Goal: Information Seeking & Learning: Learn about a topic

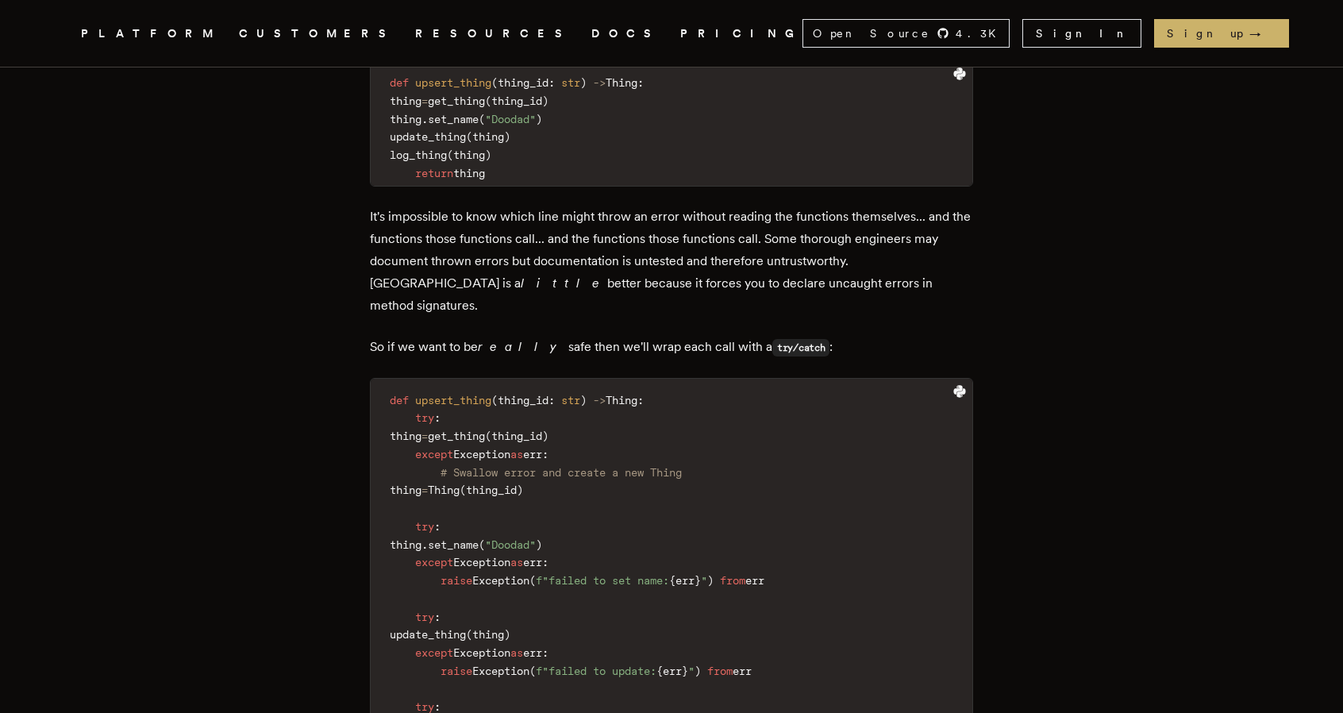
scroll to position [953, 0]
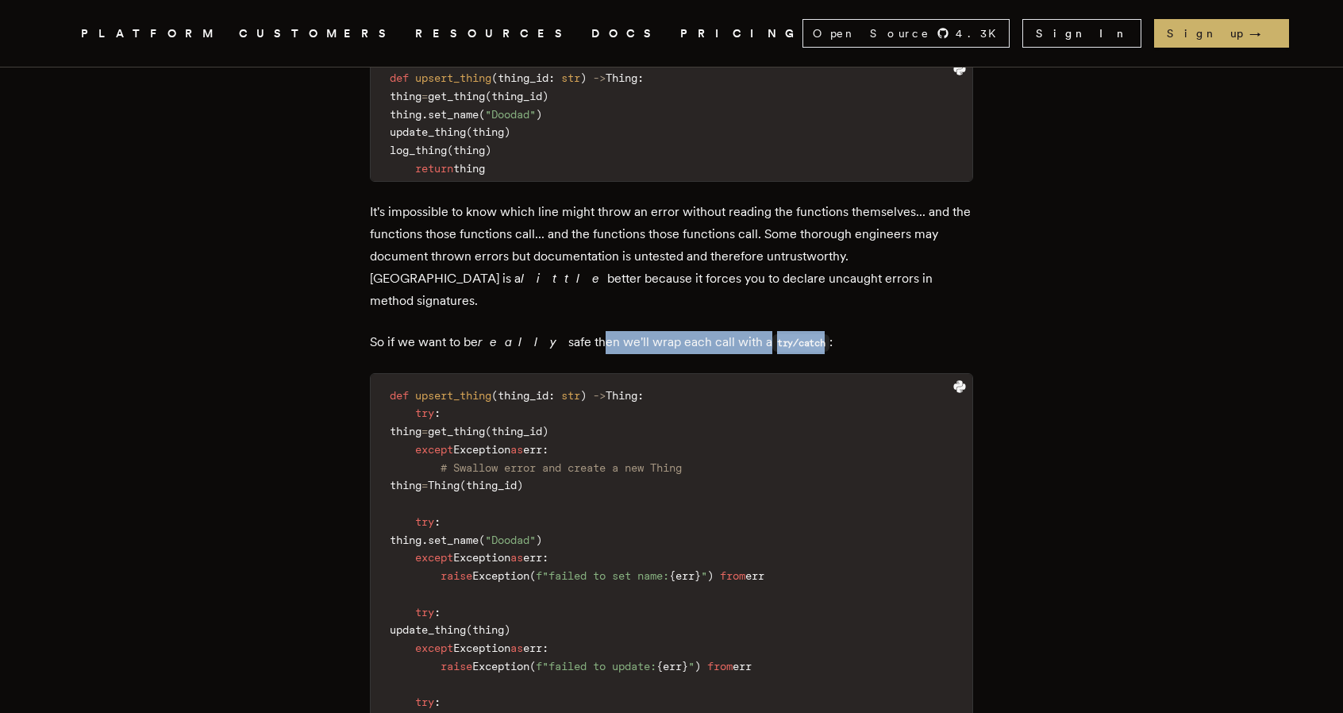
drag, startPoint x: 551, startPoint y: 296, endPoint x: 784, endPoint y: 298, distance: 233.4
click at [784, 331] on p "So if we want to be really safe then we'll wrap each call with a try/catch :" at bounding box center [671, 342] width 603 height 23
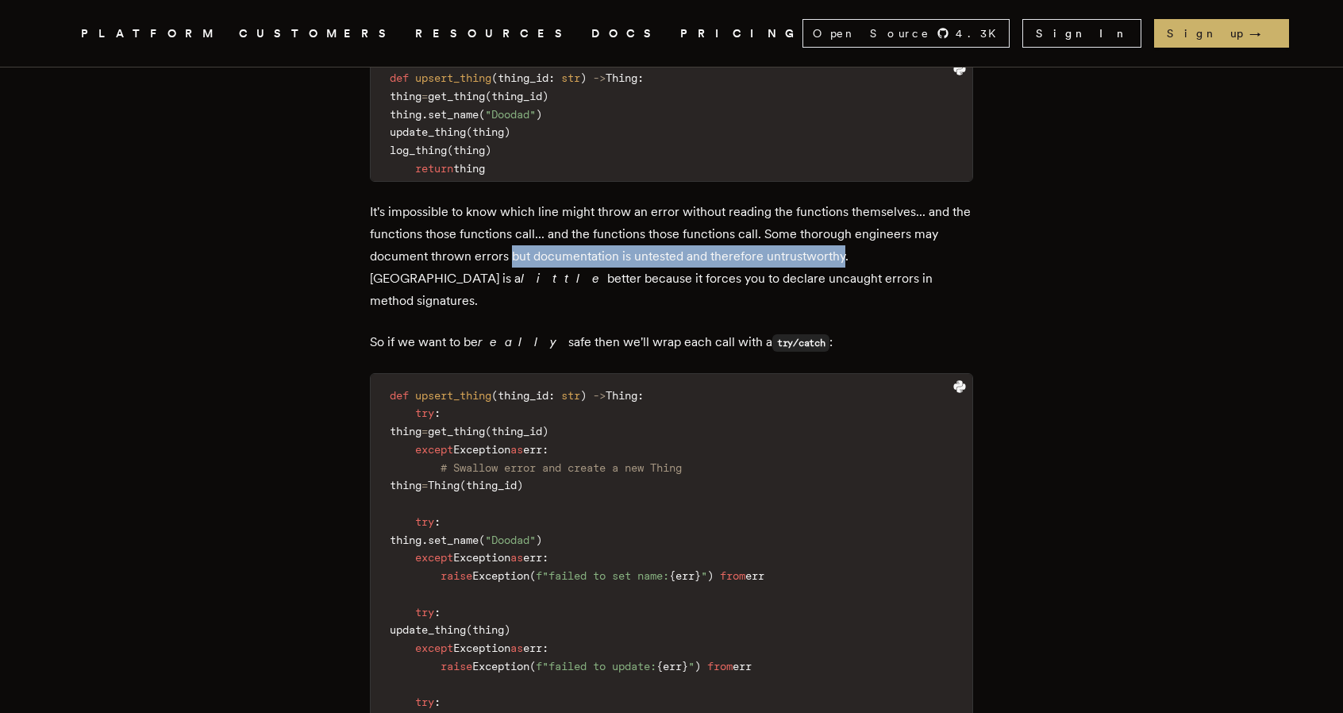
drag, startPoint x: 515, startPoint y: 233, endPoint x: 846, endPoint y: 239, distance: 332.0
click at [846, 239] on p "It's impossible to know which line might throw an error without reading the fun…" at bounding box center [671, 256] width 603 height 111
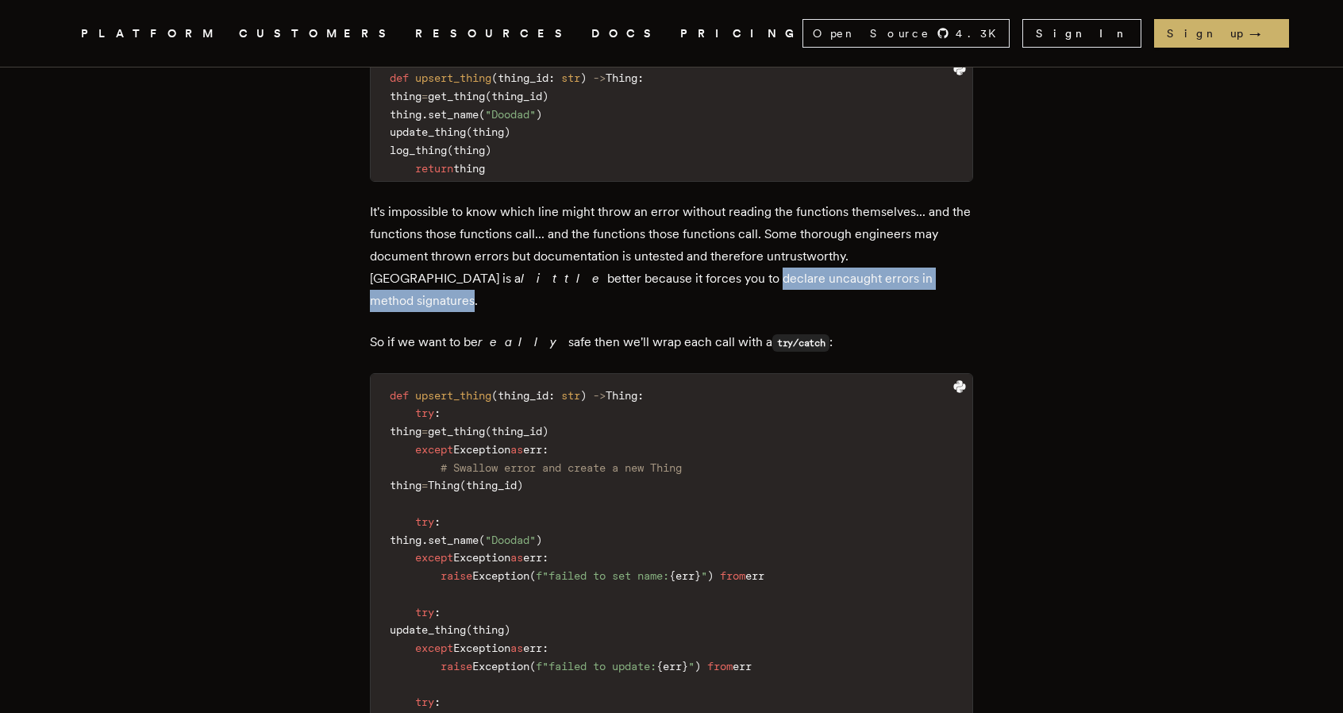
drag, startPoint x: 510, startPoint y: 256, endPoint x: 764, endPoint y: 256, distance: 254.1
click at [764, 256] on p "It's impossible to know which line might throw an error without reading the fun…" at bounding box center [671, 256] width 603 height 111
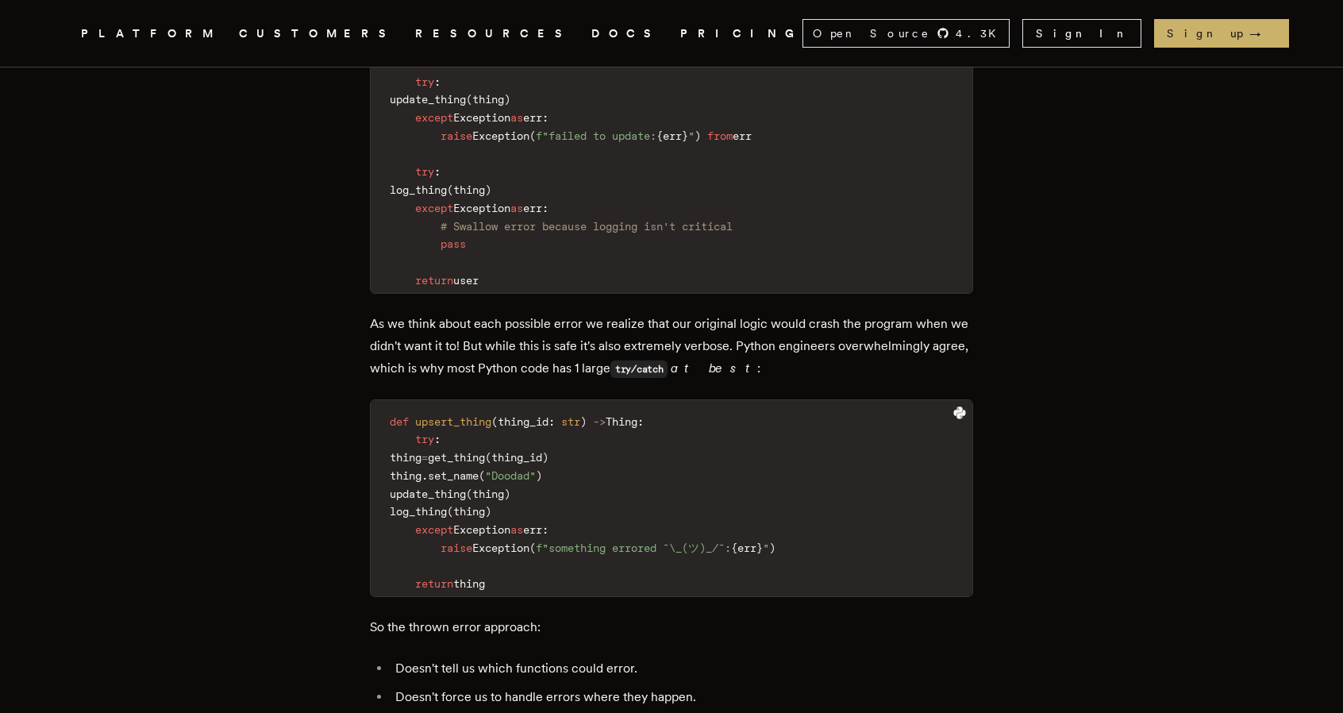
scroll to position [1509, 0]
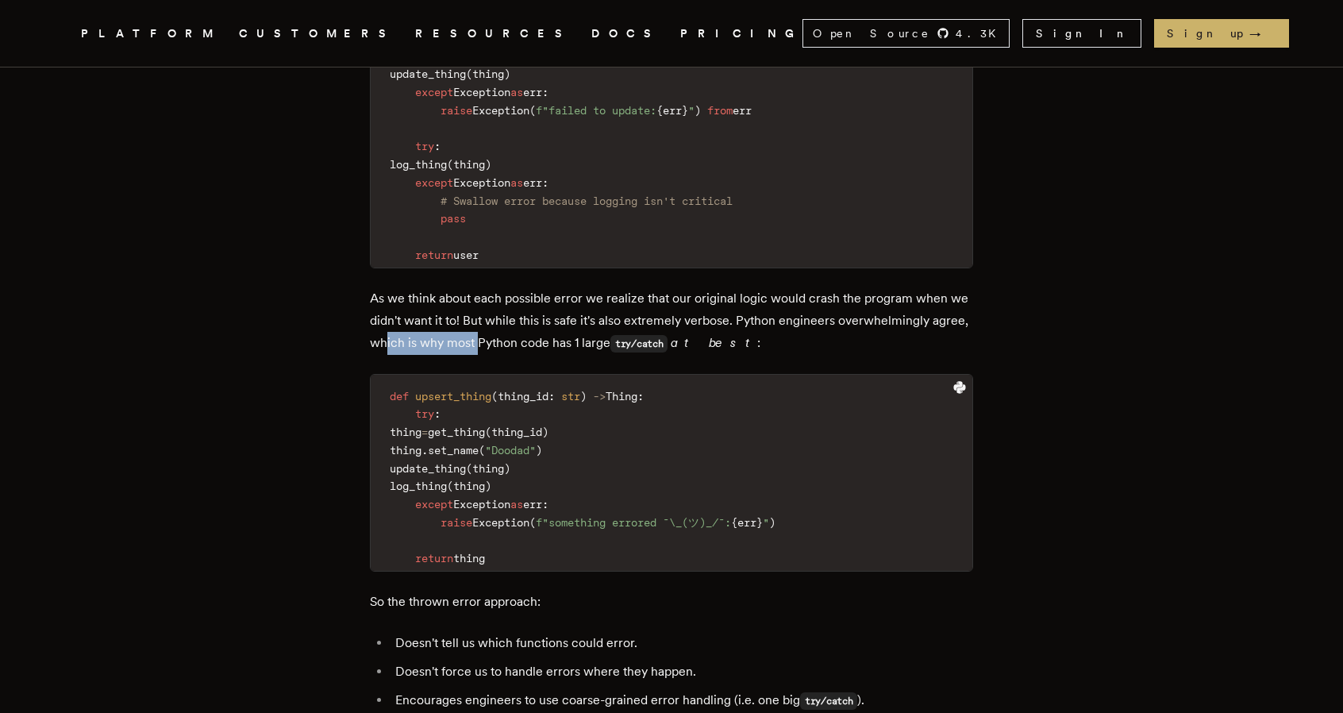
drag, startPoint x: 429, startPoint y: 298, endPoint x: 524, endPoint y: 298, distance: 95.3
click at [524, 298] on p "As we think about each possible error we realize that our original logic would …" at bounding box center [671, 320] width 603 height 67
drag, startPoint x: 623, startPoint y: 297, endPoint x: 750, endPoint y: 299, distance: 127.8
click at [750, 299] on p "As we think about each possible error we realize that our original logic would …" at bounding box center [671, 320] width 603 height 67
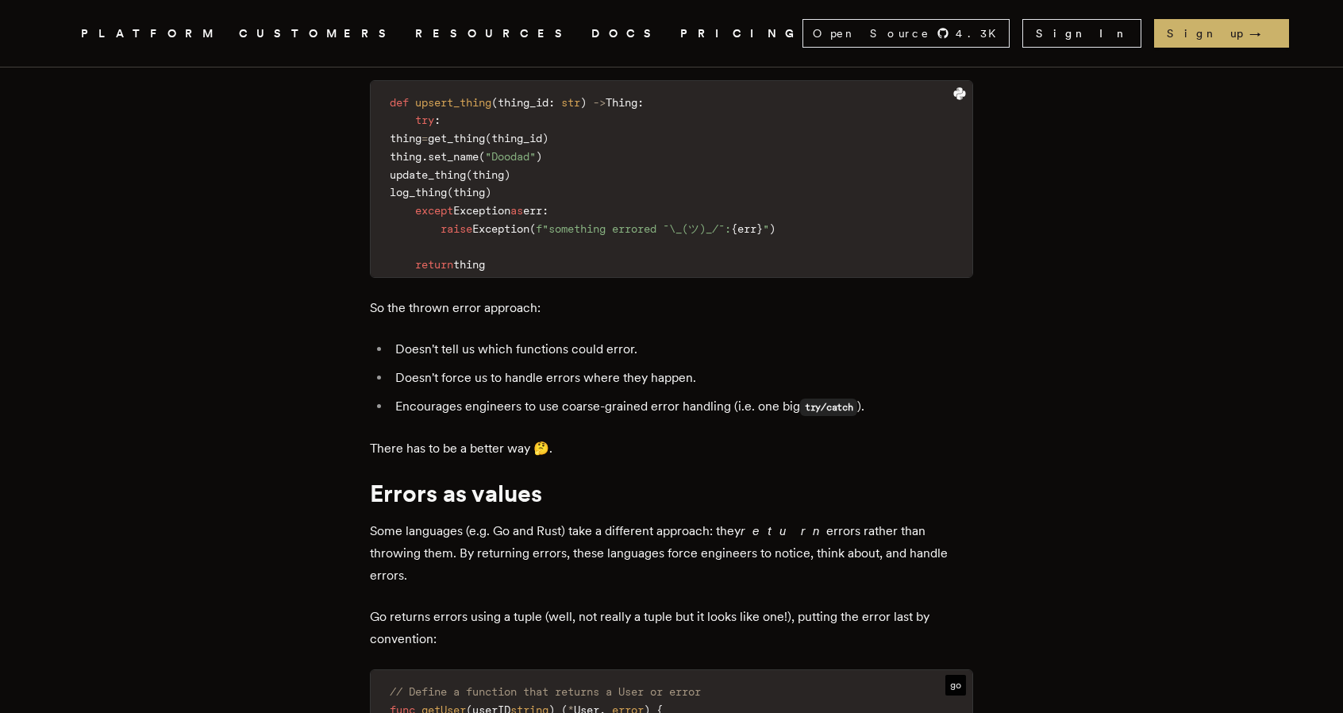
scroll to position [1826, 0]
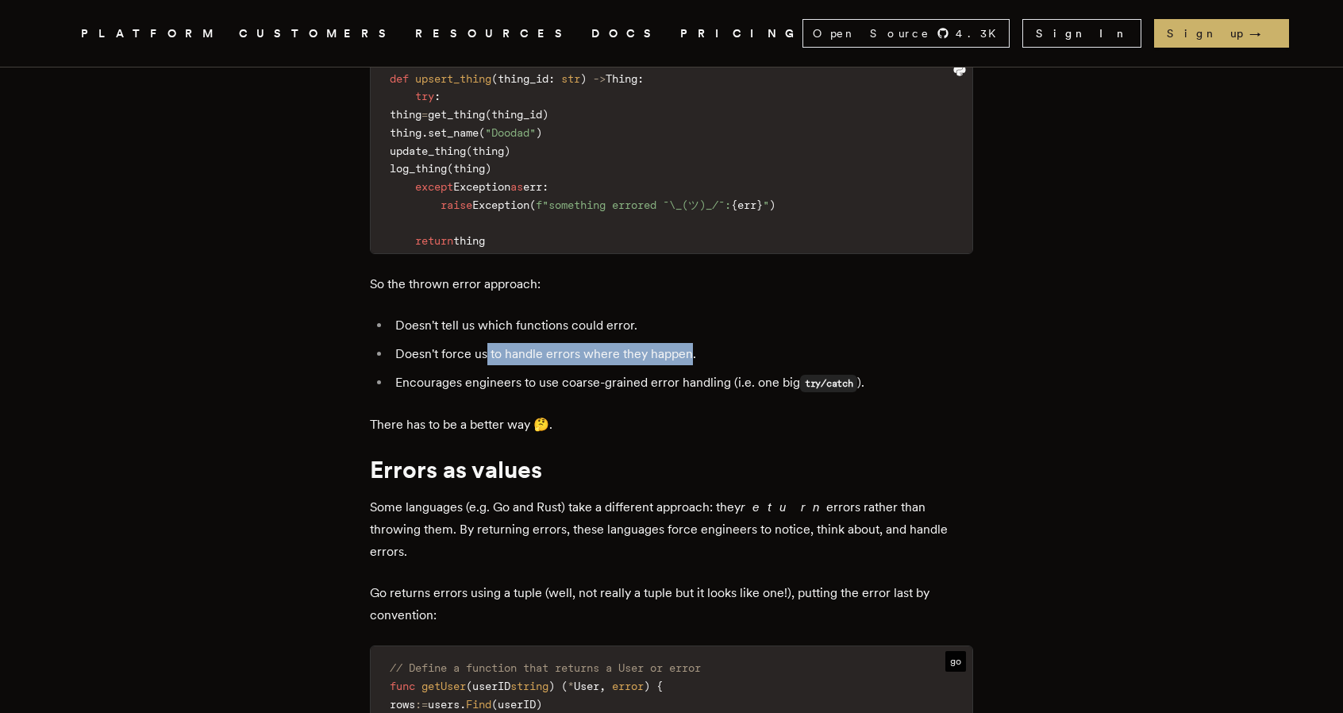
drag, startPoint x: 491, startPoint y: 310, endPoint x: 697, endPoint y: 309, distance: 206.4
click at [697, 343] on li "Doesn't force us to handle errors where they happen." at bounding box center [682, 354] width 583 height 22
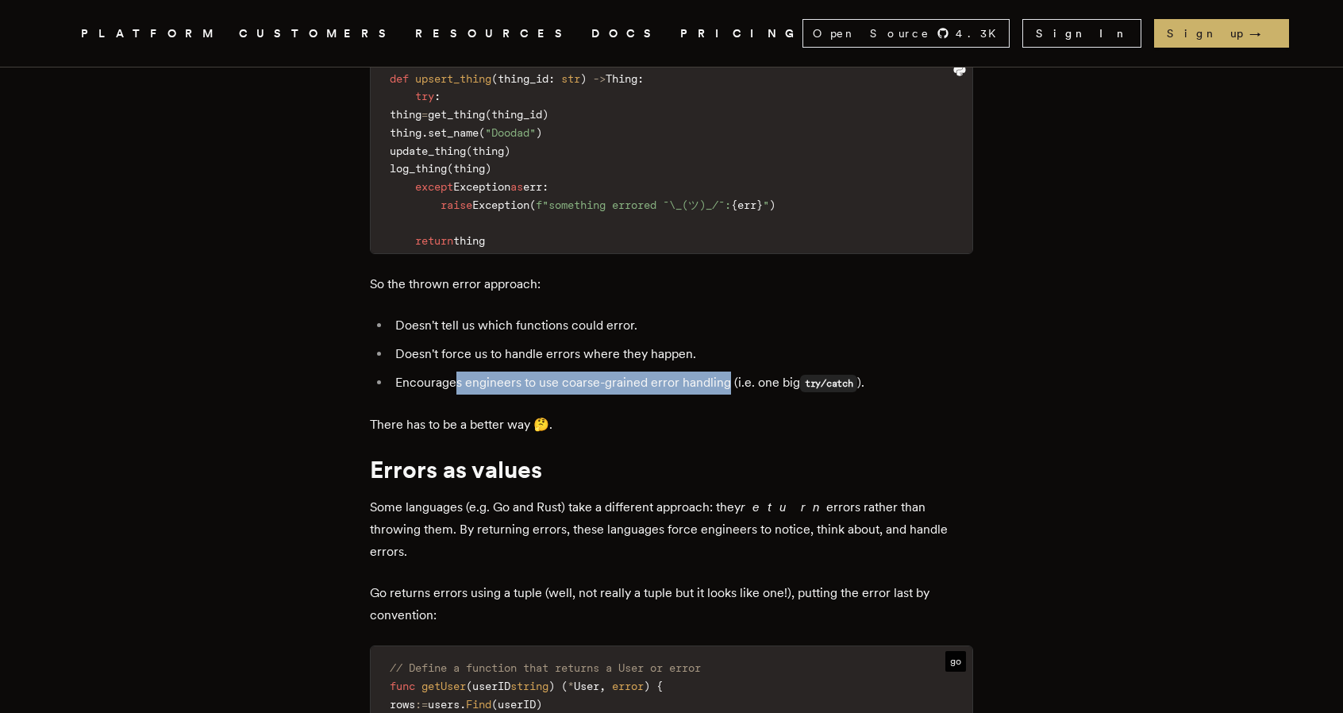
drag, startPoint x: 461, startPoint y: 336, endPoint x: 731, endPoint y: 339, distance: 270.0
click at [731, 372] on li "Encourages engineers to use coarse-grained error handling (i.e. one big try/cat…" at bounding box center [682, 383] width 583 height 23
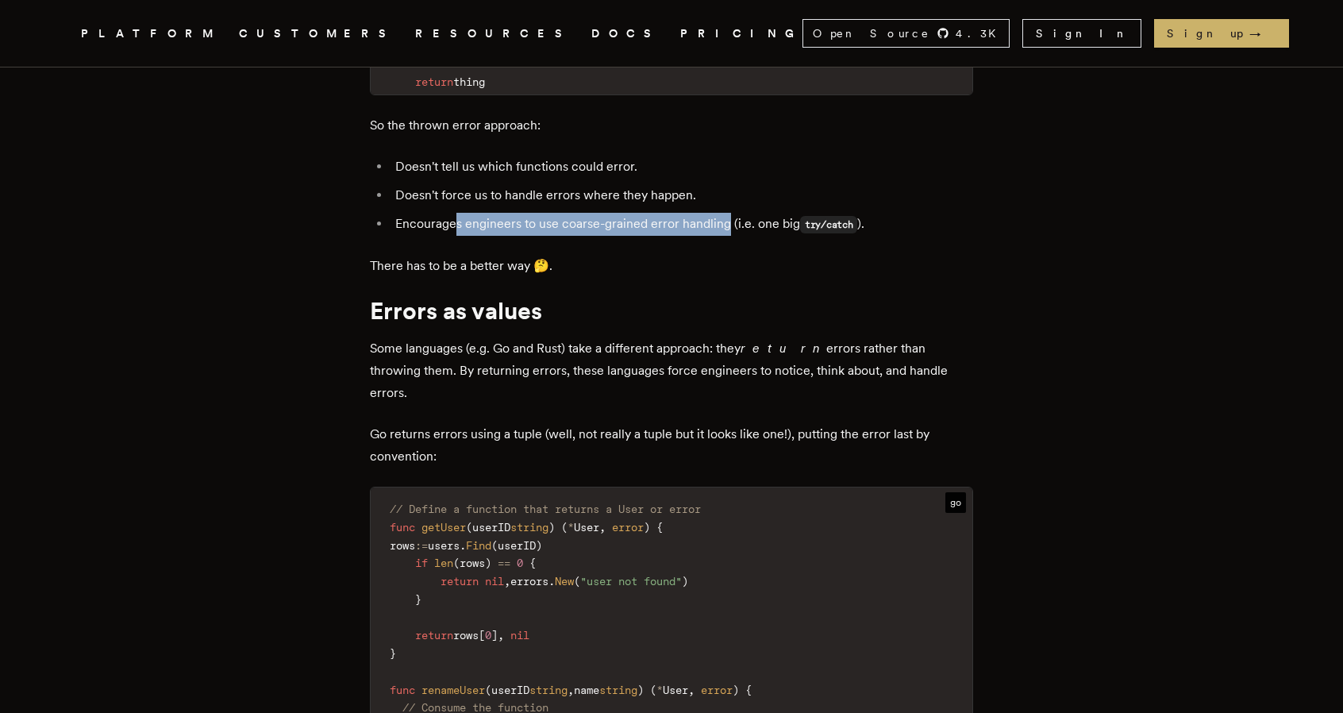
scroll to position [2064, 0]
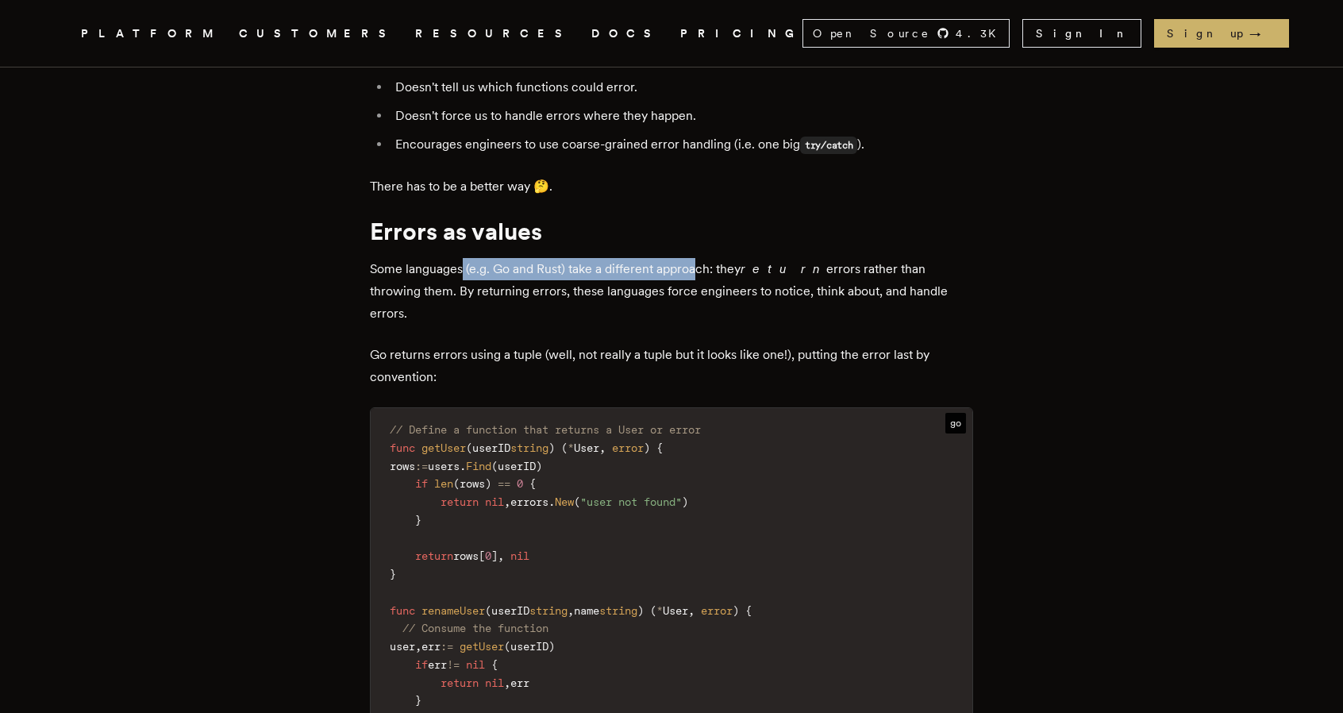
drag, startPoint x: 470, startPoint y: 226, endPoint x: 705, endPoint y: 226, distance: 235.0
click at [705, 258] on p "Some languages (e.g. Go and Rust) take a different approach: they return errors…" at bounding box center [671, 291] width 603 height 67
drag, startPoint x: 410, startPoint y: 245, endPoint x: 510, endPoint y: 251, distance: 100.2
click at [510, 258] on p "Some languages (e.g. Go and Rust) take a different approach: they return errors…" at bounding box center [671, 291] width 603 height 67
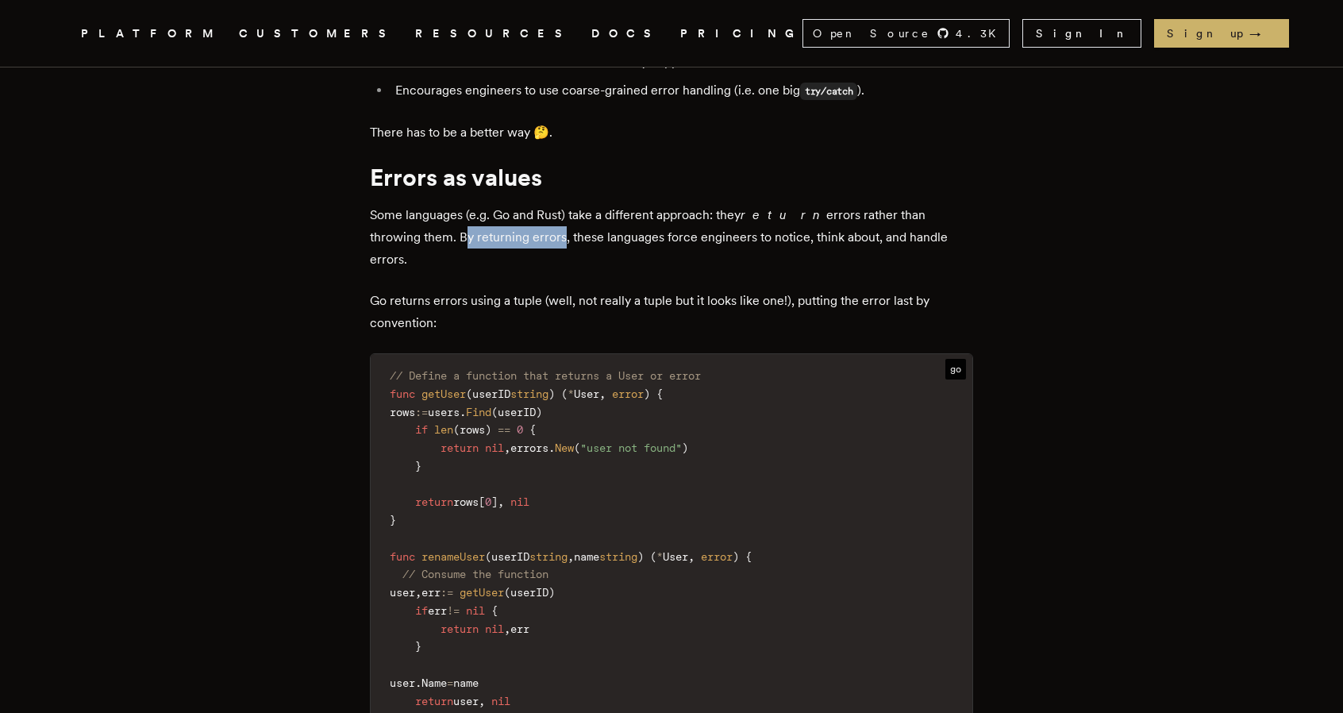
scroll to position [2144, 0]
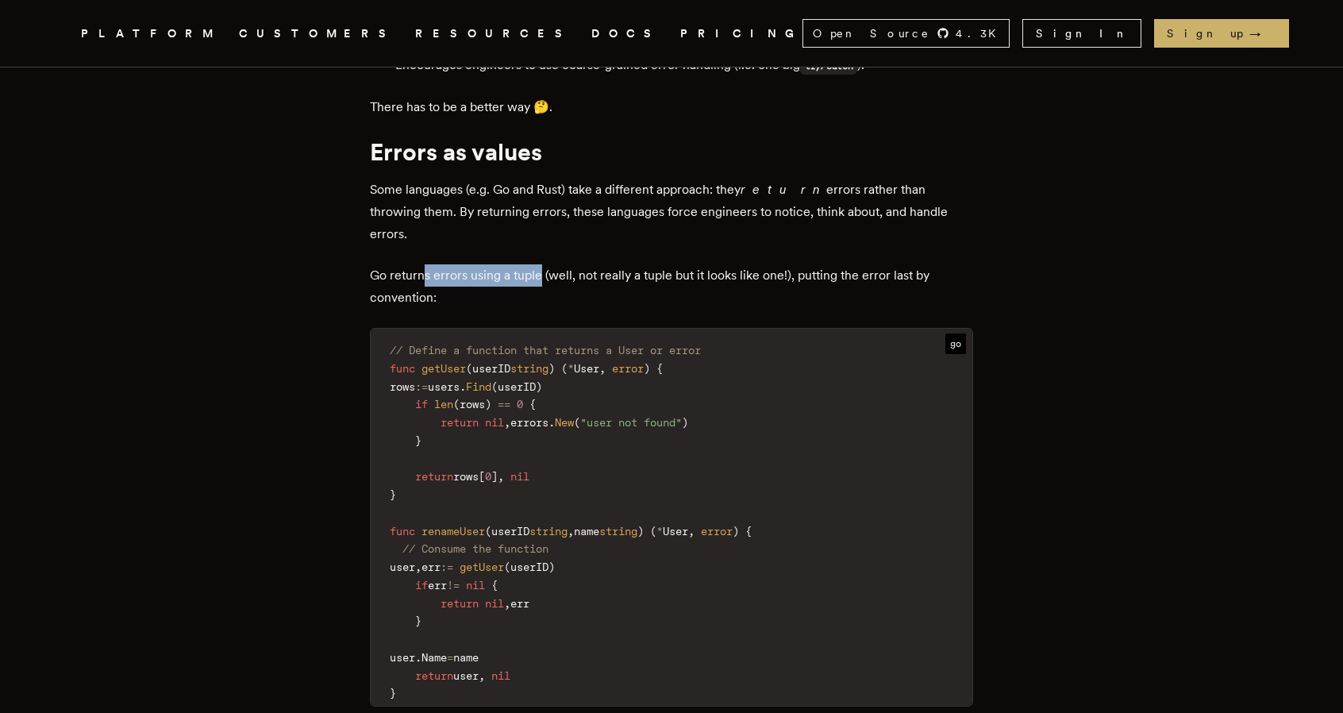
drag, startPoint x: 430, startPoint y: 209, endPoint x: 543, endPoint y: 210, distance: 113.5
click at [543, 264] on p "Go returns errors using a tuple (well, not really a tuple but it looks like one…" at bounding box center [671, 286] width 603 height 44
drag, startPoint x: 856, startPoint y: 209, endPoint x: 923, endPoint y: 210, distance: 67.5
click at [923, 264] on p "Go returns errors using a tuple (well, not really a tuple but it looks like one…" at bounding box center [671, 286] width 603 height 44
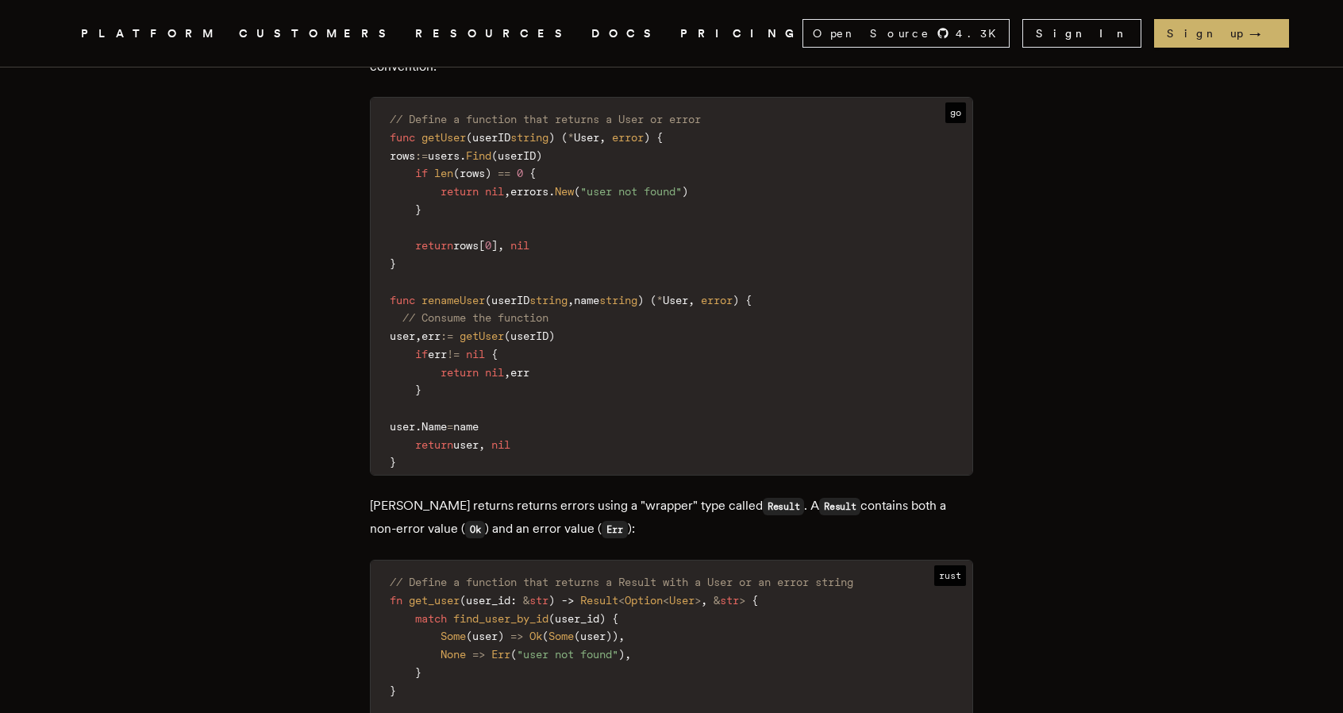
scroll to position [2461, 0]
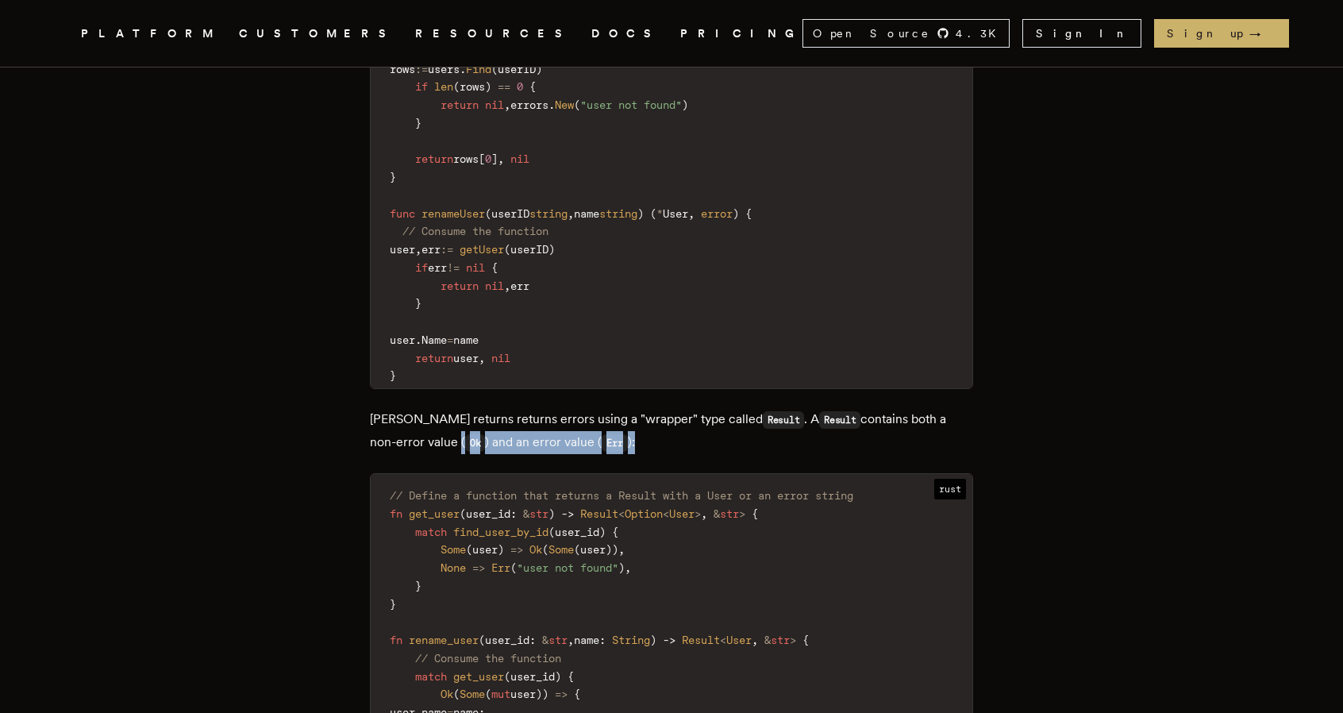
drag, startPoint x: 403, startPoint y: 379, endPoint x: 604, endPoint y: 371, distance: 201.0
click at [604, 408] on p "[PERSON_NAME] returns returns errors using a "wrapper" type called Result . A R…" at bounding box center [671, 431] width 603 height 46
click at [804, 517] on code "// Define a function that returns a Result with a User or an error string fn ge…" at bounding box center [672, 658] width 602 height 349
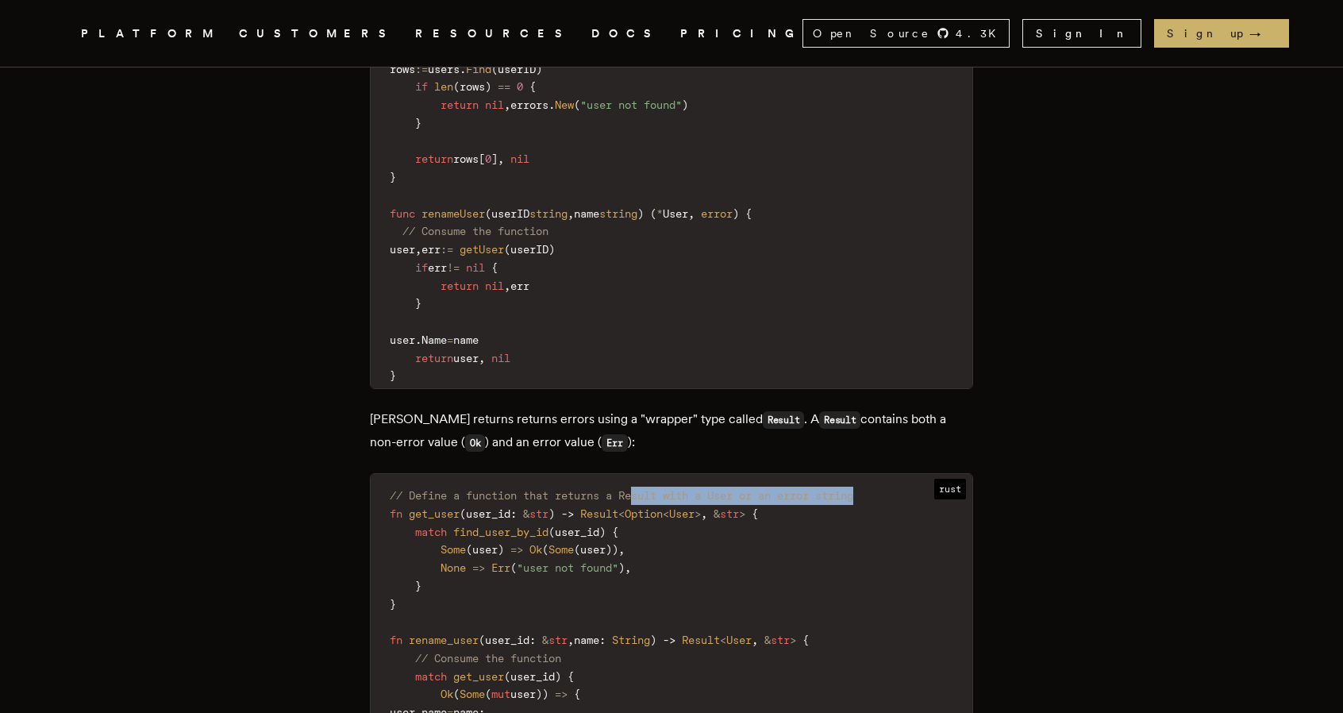
drag, startPoint x: 651, startPoint y: 429, endPoint x: 924, endPoint y: 426, distance: 273.2
click at [924, 484] on code "// Define a function that returns a Result with a User or an error string fn ge…" at bounding box center [672, 658] width 602 height 349
click at [467, 512] on code "// Define a function that returns a Result with a User or an error string fn ge…" at bounding box center [672, 658] width 602 height 349
drag, startPoint x: 478, startPoint y: 504, endPoint x: 492, endPoint y: 506, distance: 14.4
click at [492, 506] on code "// Define a function that returns a Result with a User or an error string fn ge…" at bounding box center [672, 658] width 602 height 349
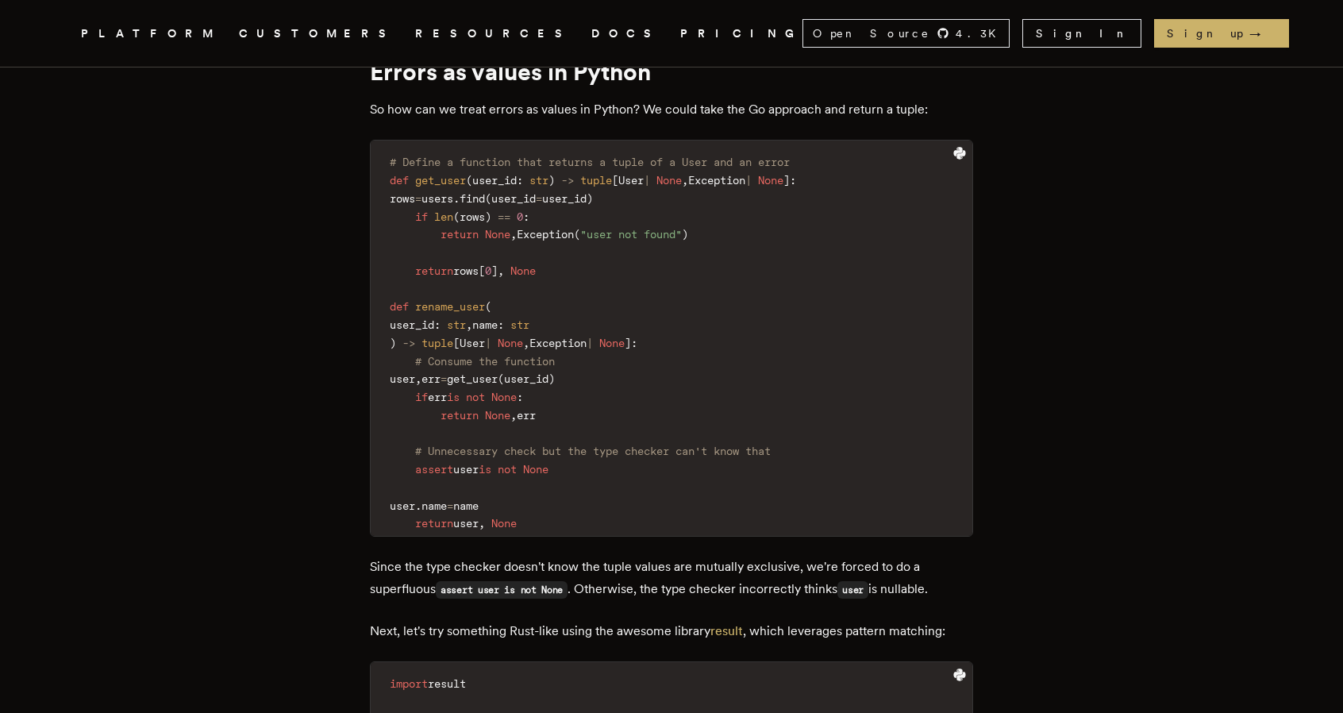
scroll to position [3414, 0]
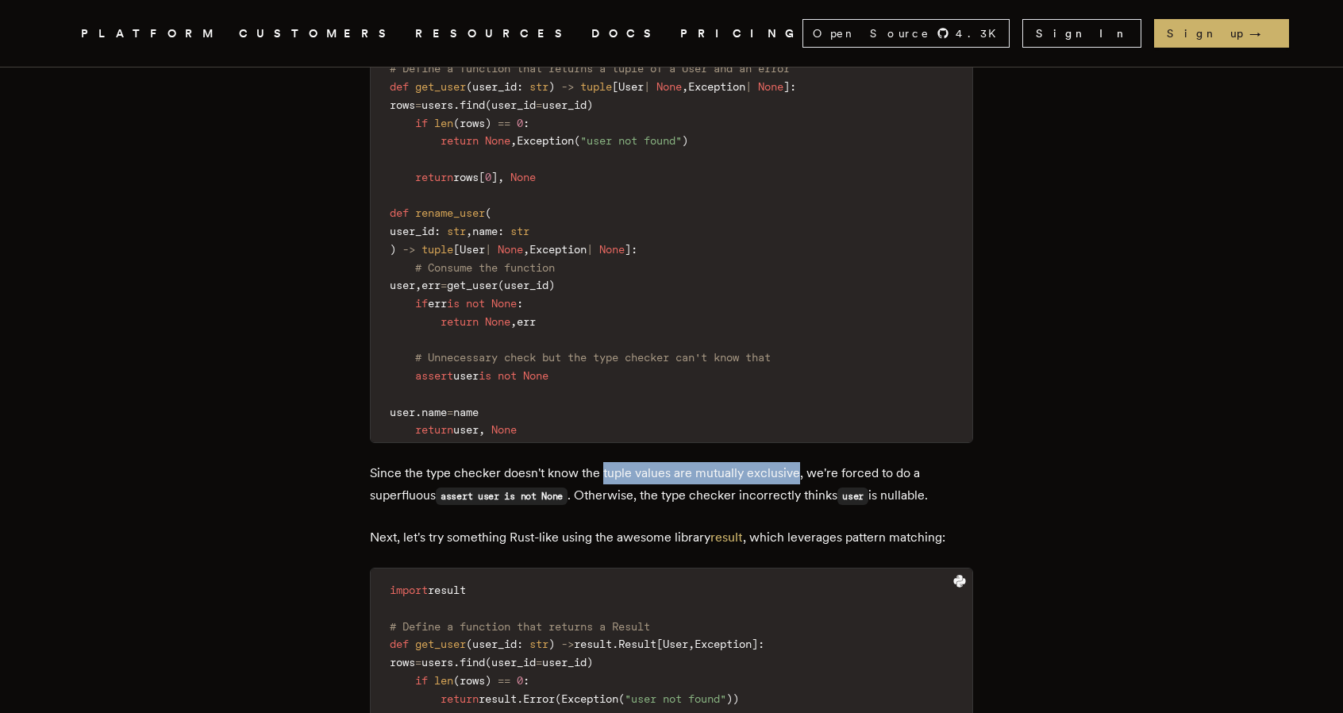
drag, startPoint x: 605, startPoint y: 406, endPoint x: 798, endPoint y: 408, distance: 193.0
click at [798, 462] on p "Since the type checker doesn't know the tuple values are mutually exclusive, we…" at bounding box center [671, 484] width 603 height 45
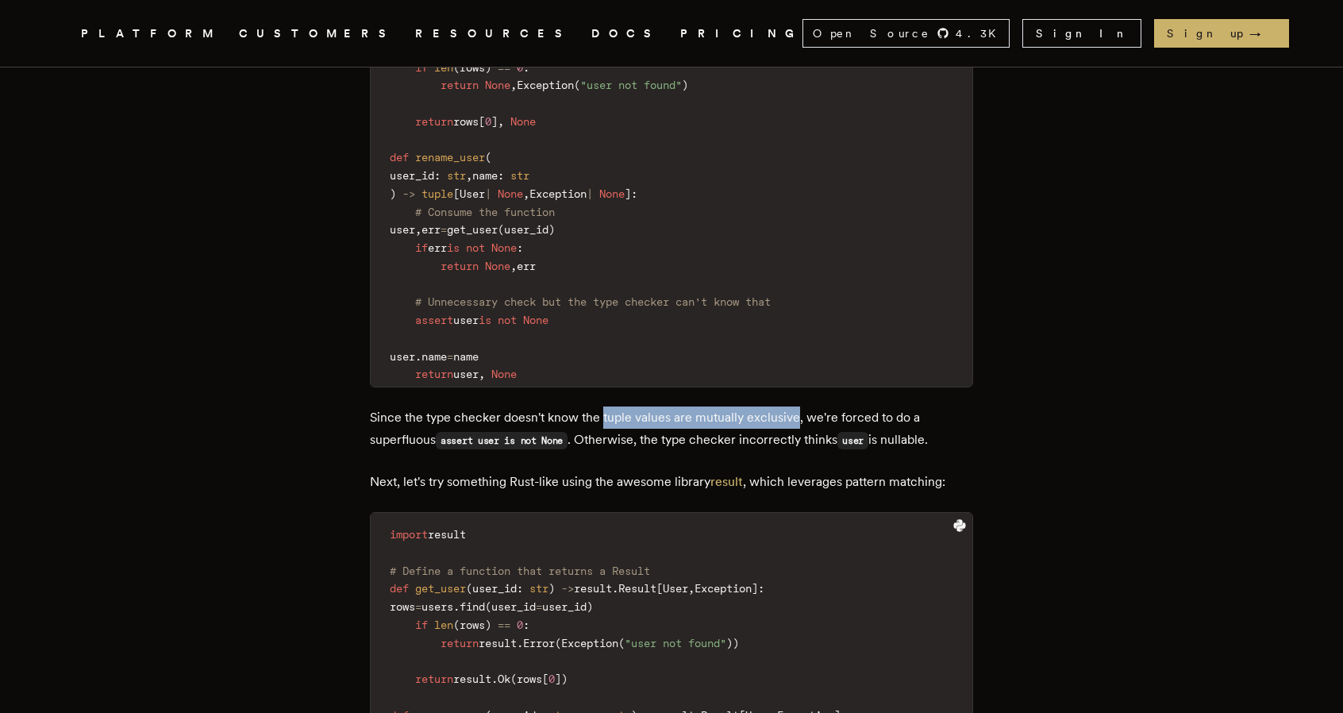
scroll to position [3494, 0]
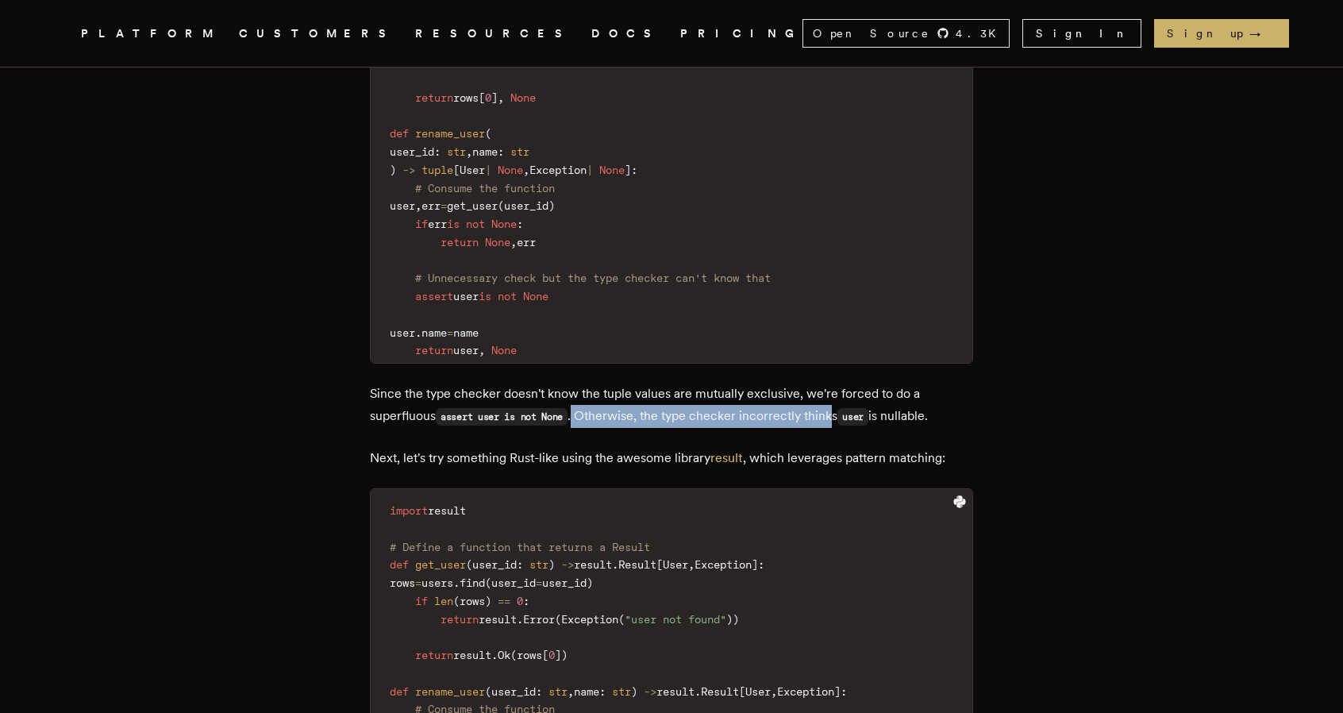
drag, startPoint x: 584, startPoint y: 350, endPoint x: 842, endPoint y: 352, distance: 258.9
click at [842, 383] on p "Since the type checker doesn't know the tuple values are mutually exclusive, we…" at bounding box center [671, 405] width 603 height 45
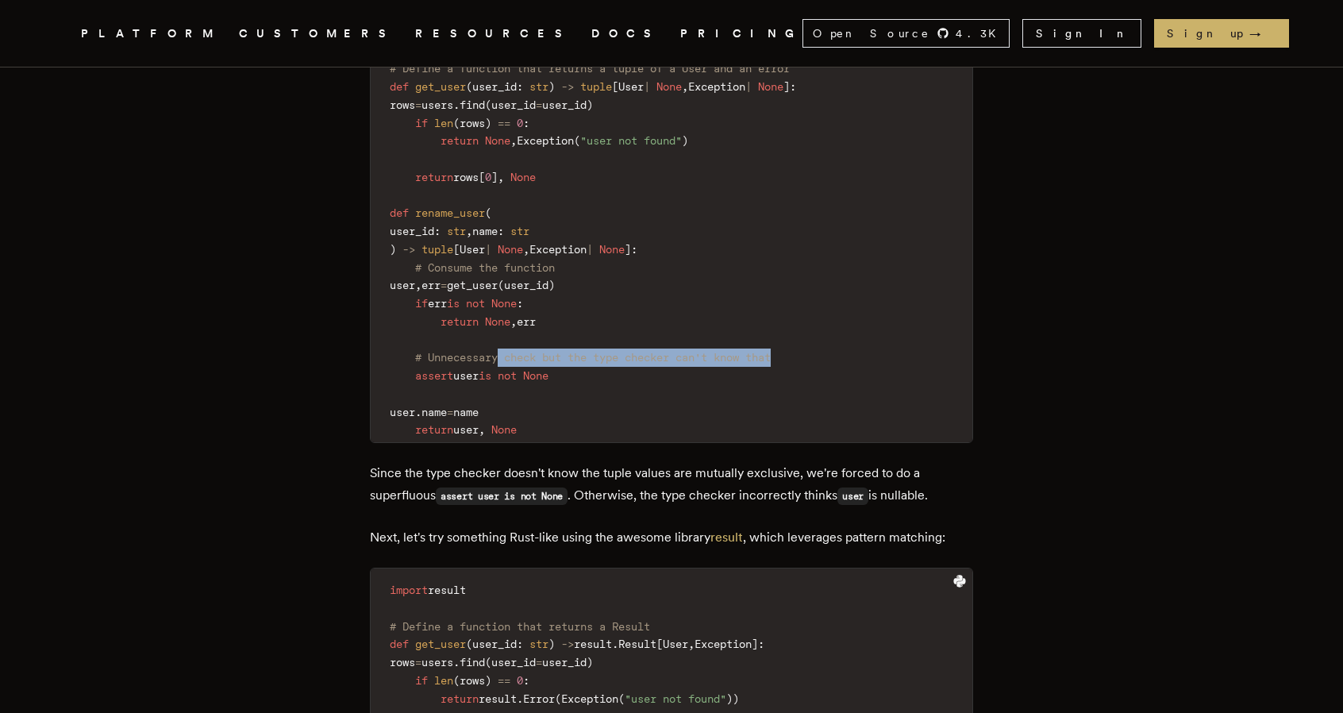
drag, startPoint x: 511, startPoint y: 287, endPoint x: 800, endPoint y: 296, distance: 289.2
click at [800, 296] on code "# Define a function that returns a tuple of a User and an error def get_user ( …" at bounding box center [672, 249] width 602 height 386
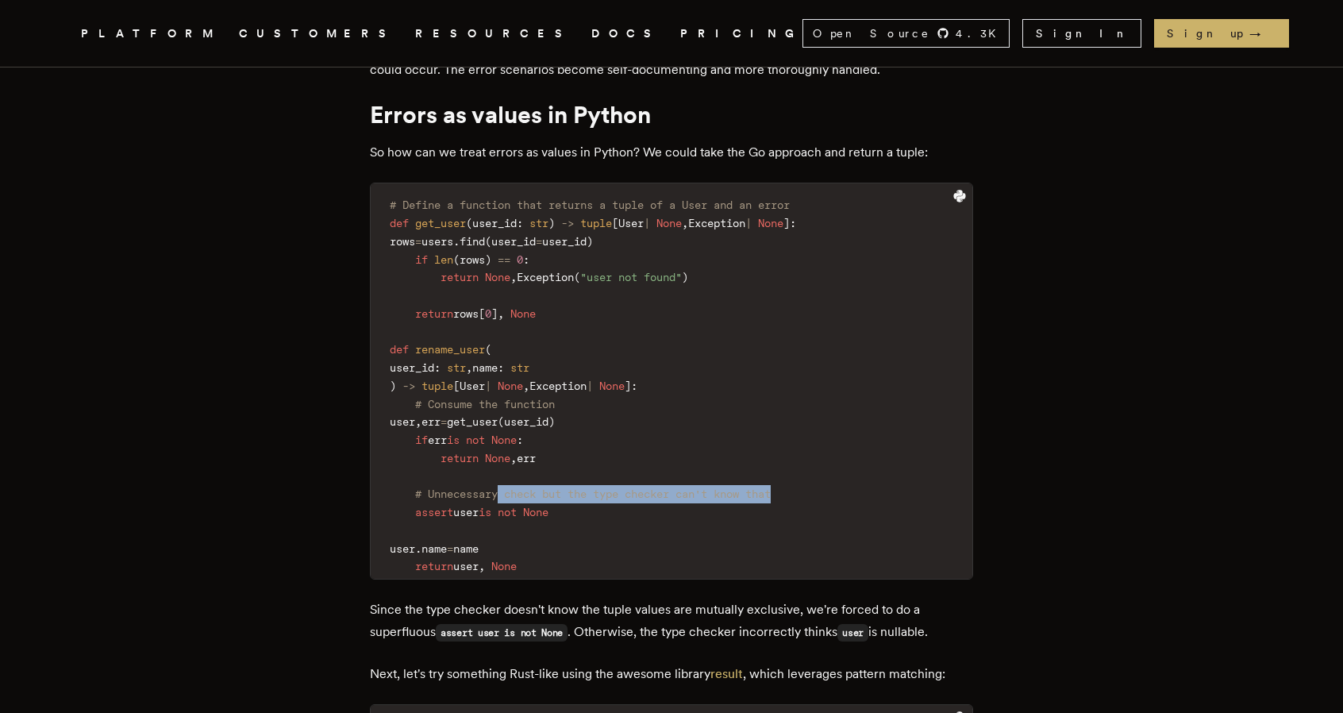
scroll to position [3256, 0]
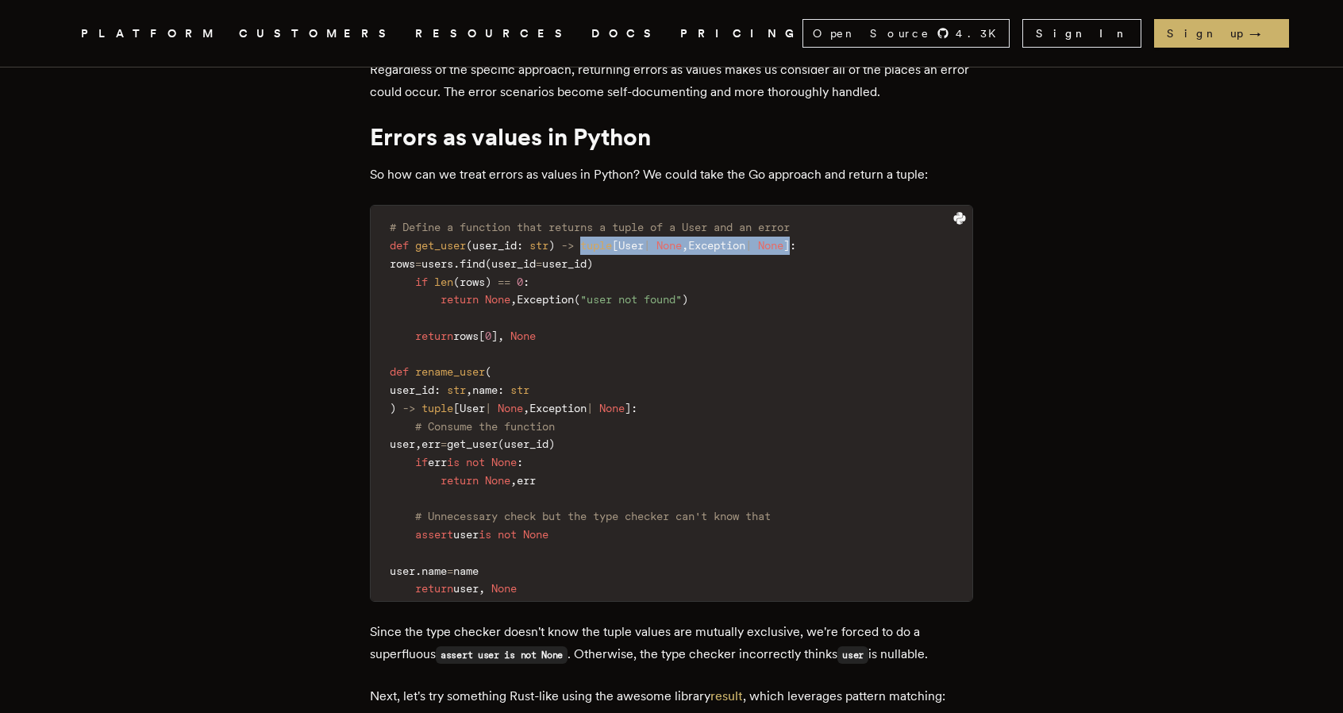
drag, startPoint x: 596, startPoint y: 179, endPoint x: 835, endPoint y: 179, distance: 239.0
click at [835, 215] on code "# Define a function that returns a tuple of a User and an error def get_user ( …" at bounding box center [672, 408] width 602 height 386
click at [395, 215] on code "# Define a function that returns a tuple of a User and an error def get_user ( …" at bounding box center [672, 408] width 602 height 386
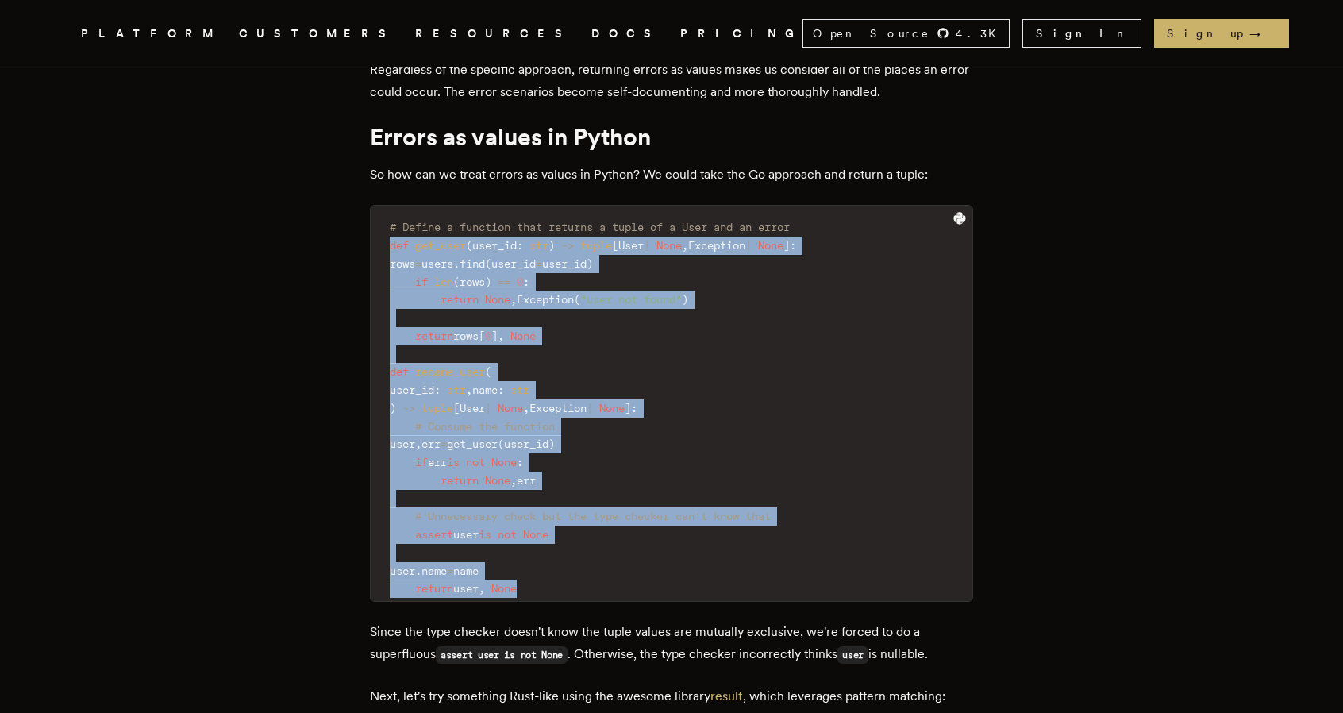
drag, startPoint x: 396, startPoint y: 175, endPoint x: 551, endPoint y: 519, distance: 376.3
click at [551, 519] on code "# Define a function that returns a tuple of a User and an error def get_user ( …" at bounding box center [672, 408] width 602 height 386
copy code "def get_user ( user_id : str ) - > tuple [ User | None , Exception | None ] : r…"
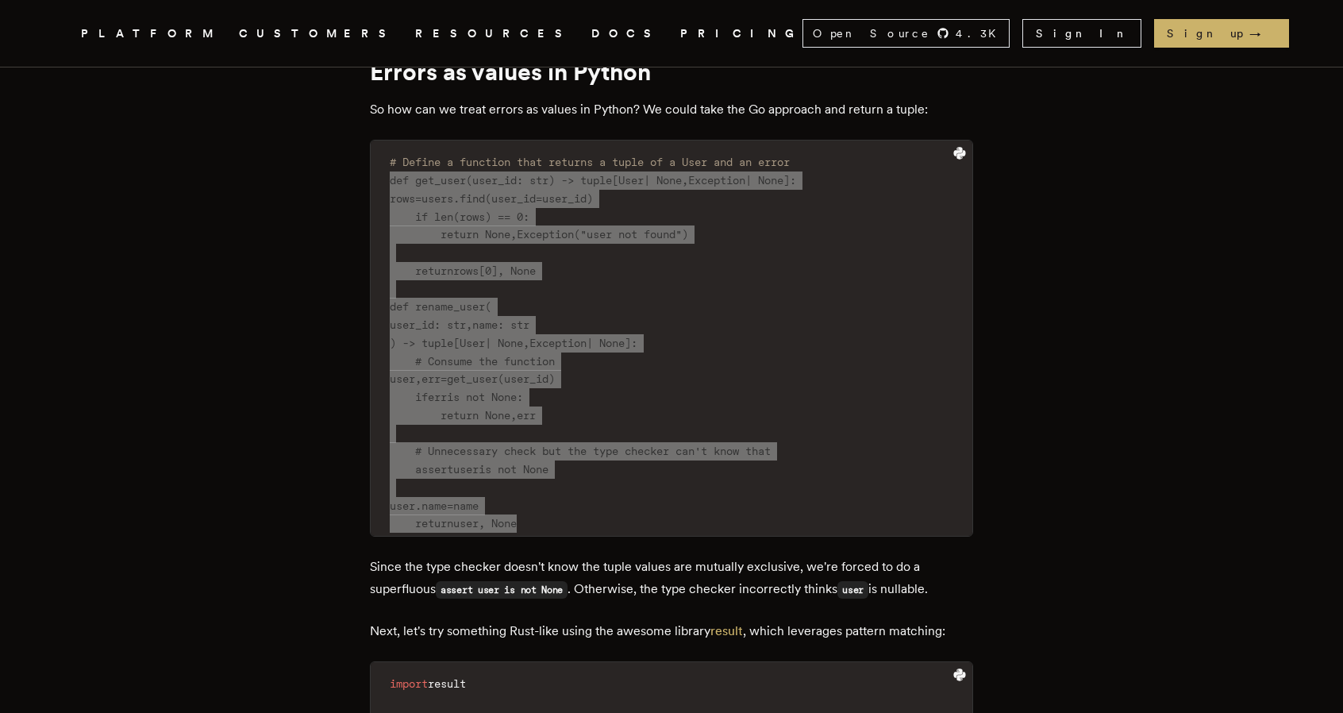
scroll to position [3335, 0]
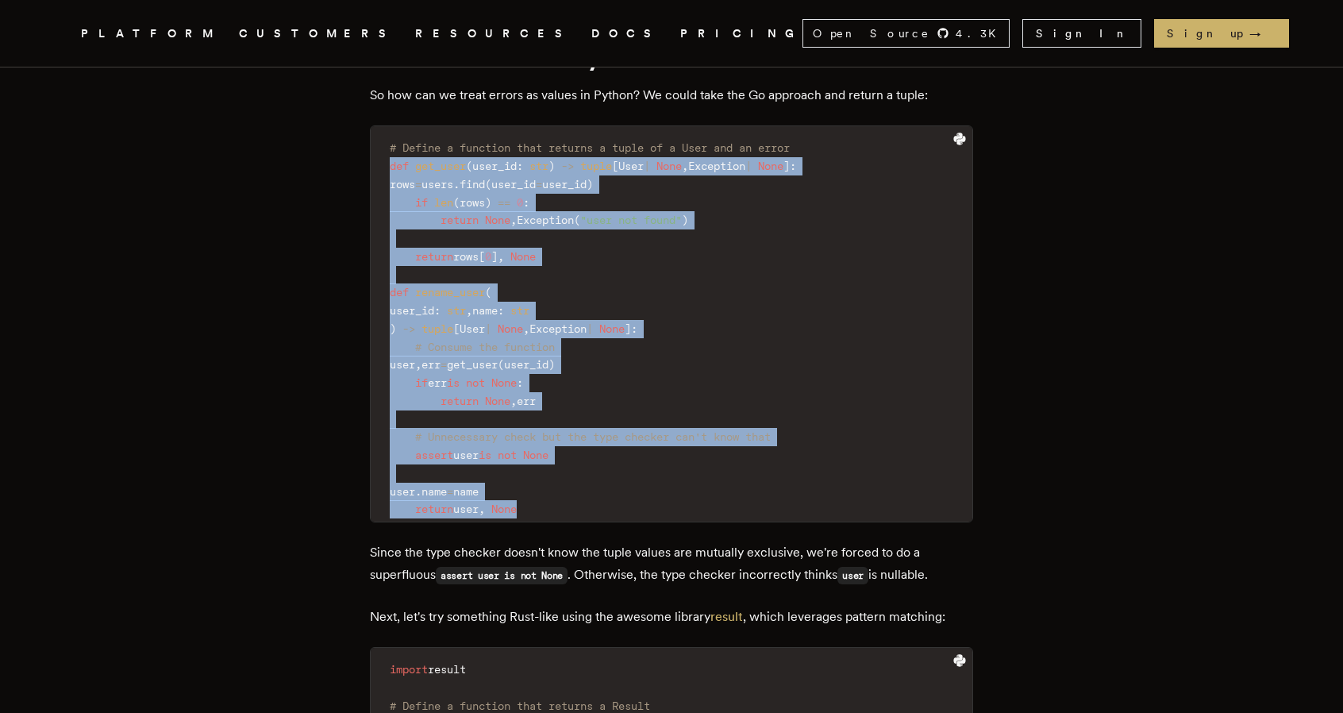
click at [836, 299] on code "# Define a function that returns a tuple of a User and an error def get_user ( …" at bounding box center [672, 329] width 602 height 386
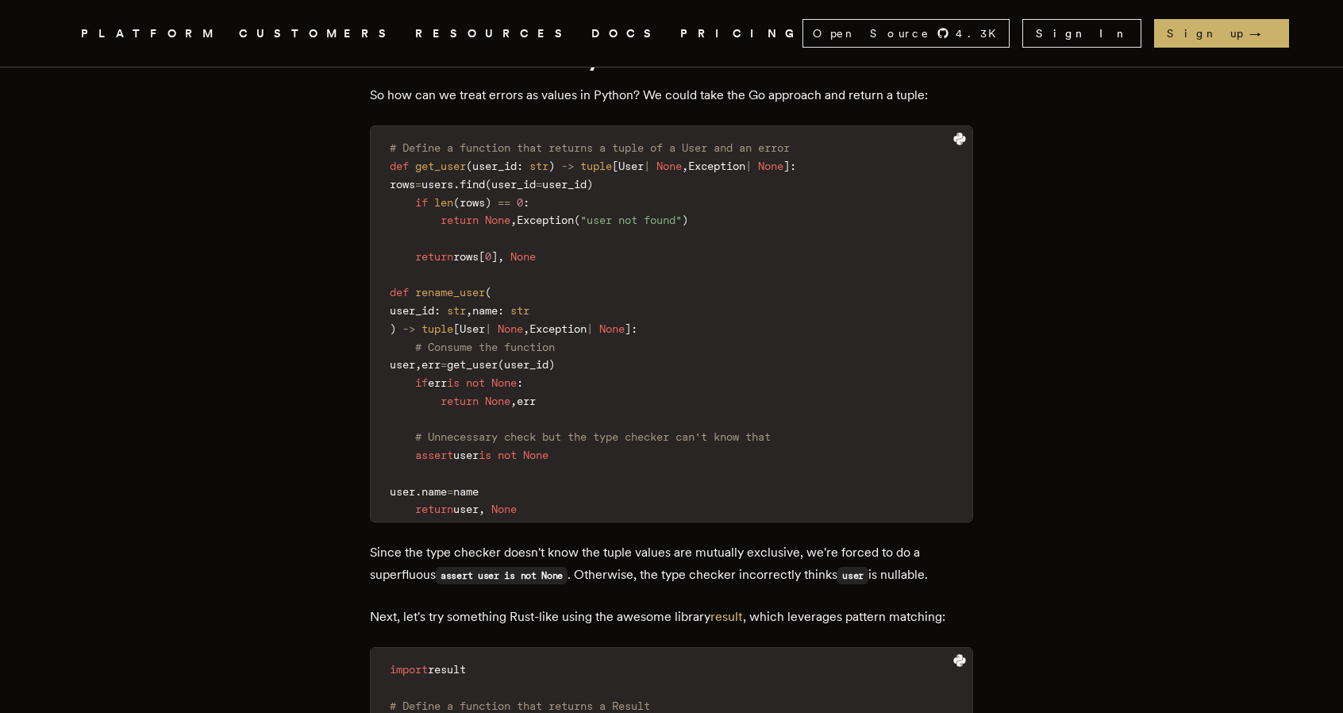
scroll to position [3414, 0]
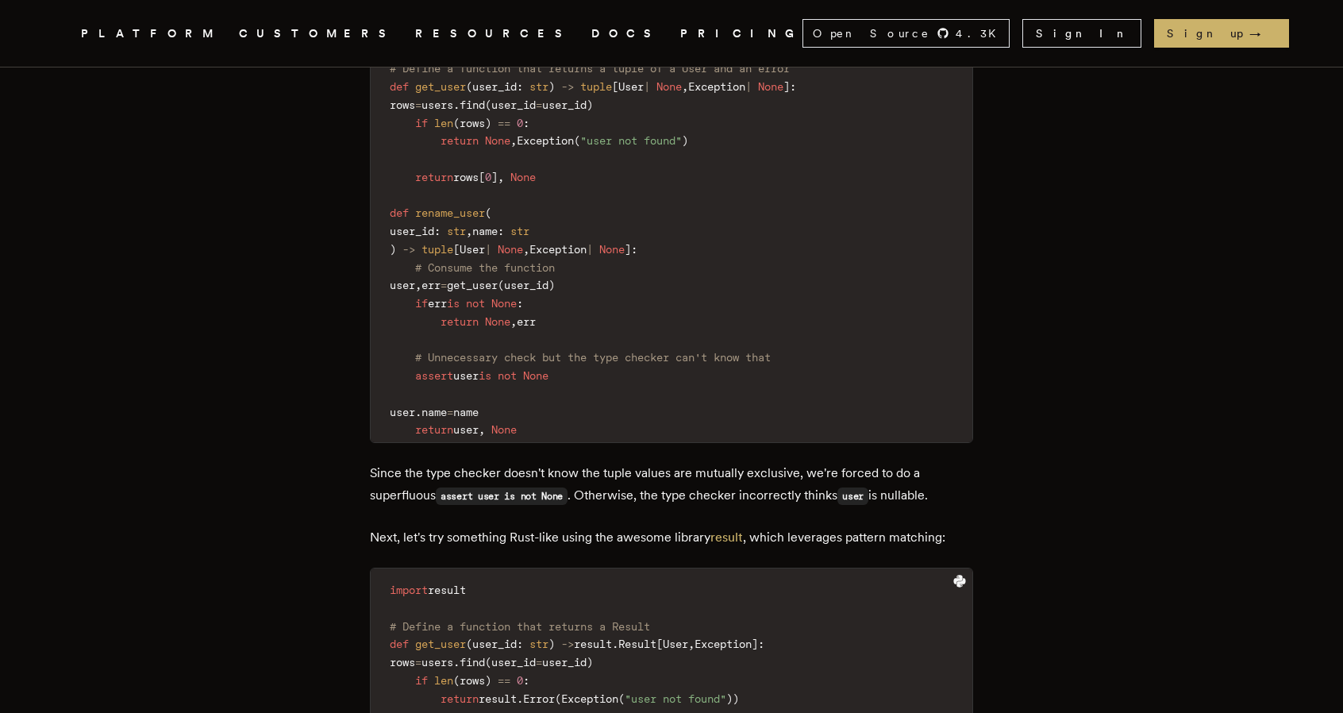
click at [551, 345] on code "# Define a function that returns a tuple of a User and an error def get_user ( …" at bounding box center [672, 249] width 602 height 386
drag, startPoint x: 422, startPoint y: 345, endPoint x: 545, endPoint y: 348, distance: 122.3
click at [545, 348] on code "# Define a function that returns a tuple of a User and an error def get_user ( …" at bounding box center [672, 249] width 602 height 386
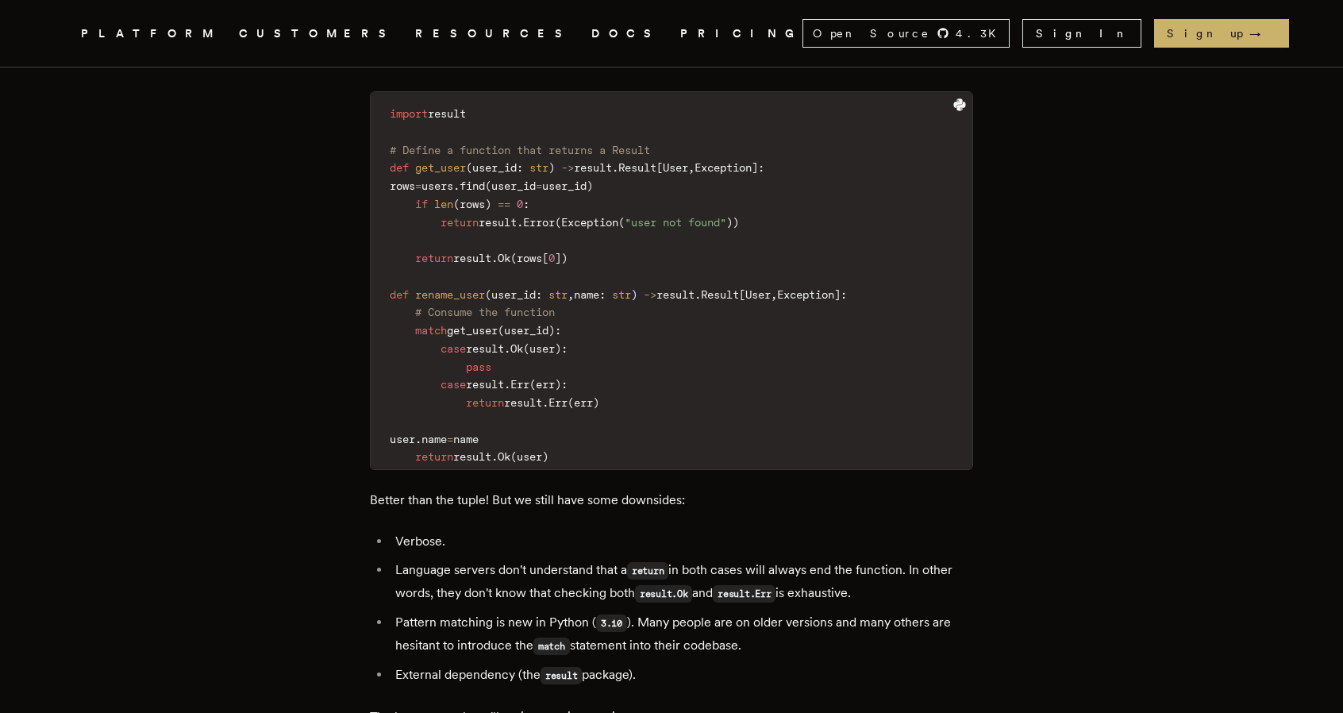
scroll to position [3811, 0]
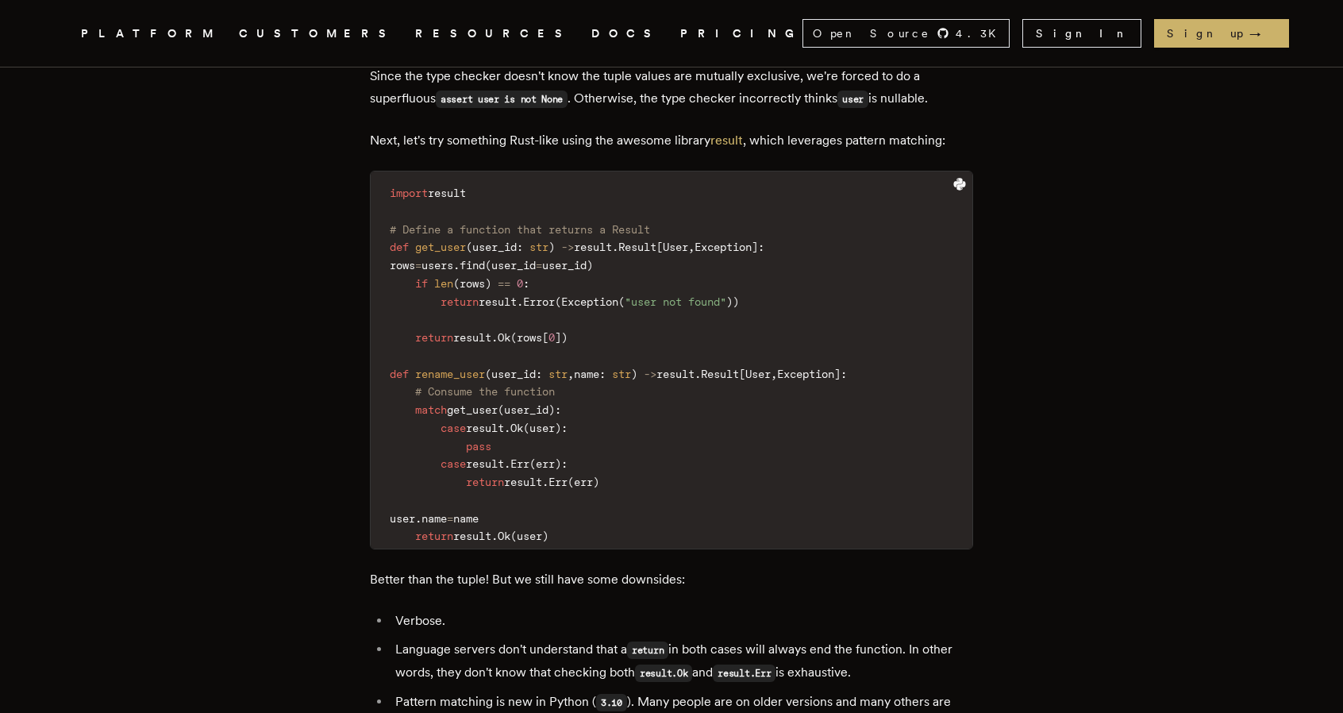
click at [664, 185] on code "import result # Define a function that returns a Result def get_user ( user_id …" at bounding box center [672, 365] width 602 height 368
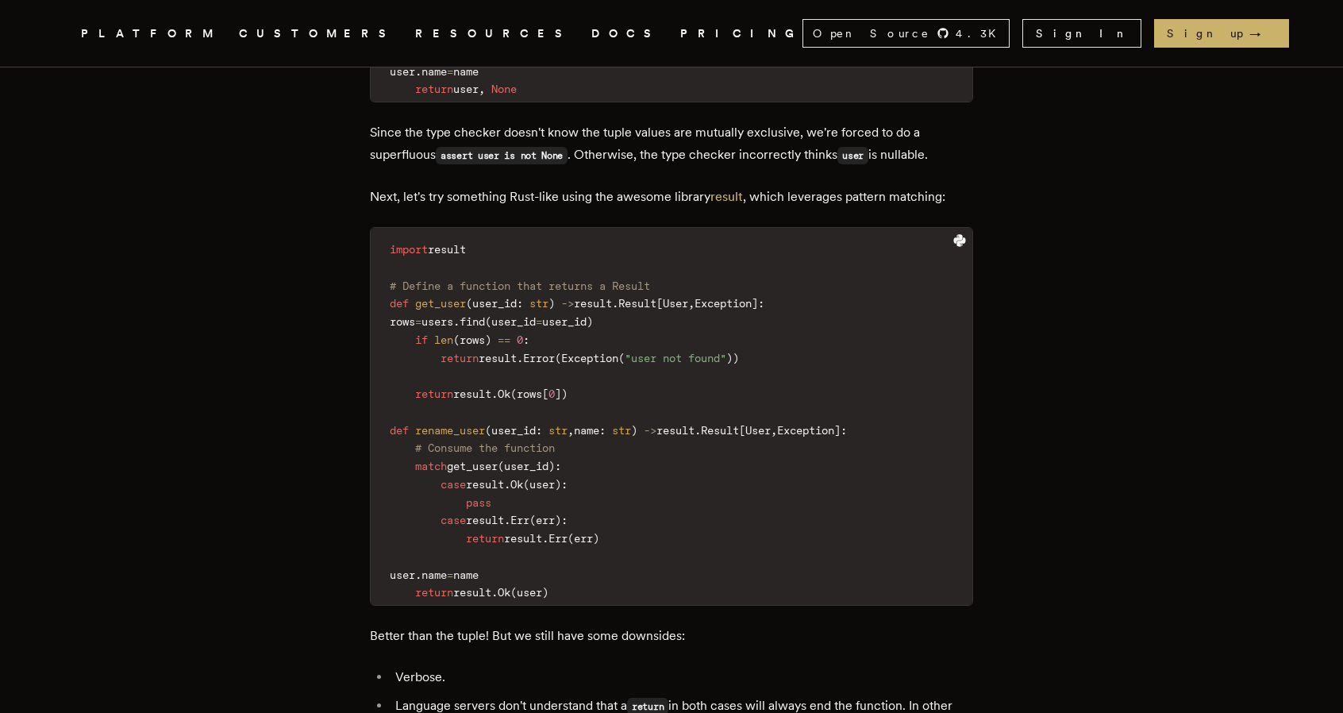
scroll to position [3732, 0]
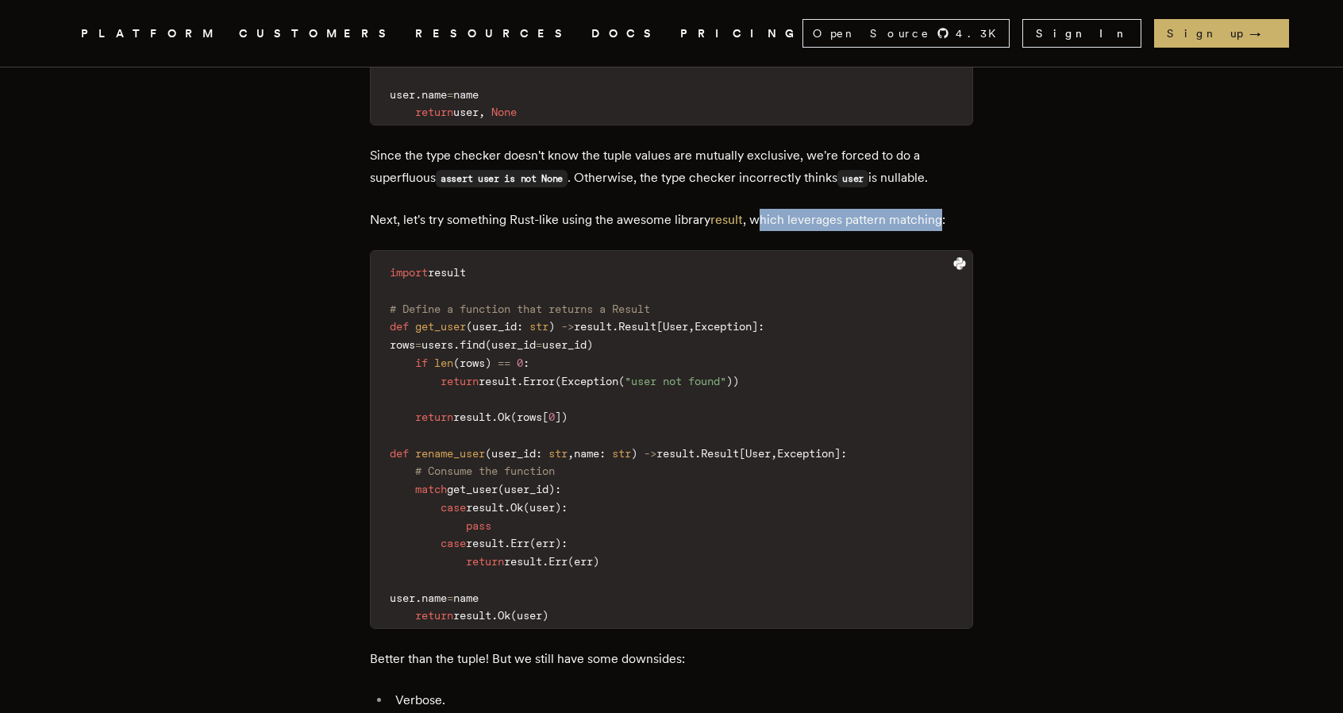
drag, startPoint x: 765, startPoint y: 153, endPoint x: 948, endPoint y: 156, distance: 182.7
click at [948, 209] on p "Next, let's try something Rust-like using the awesome library result , which le…" at bounding box center [671, 220] width 603 height 22
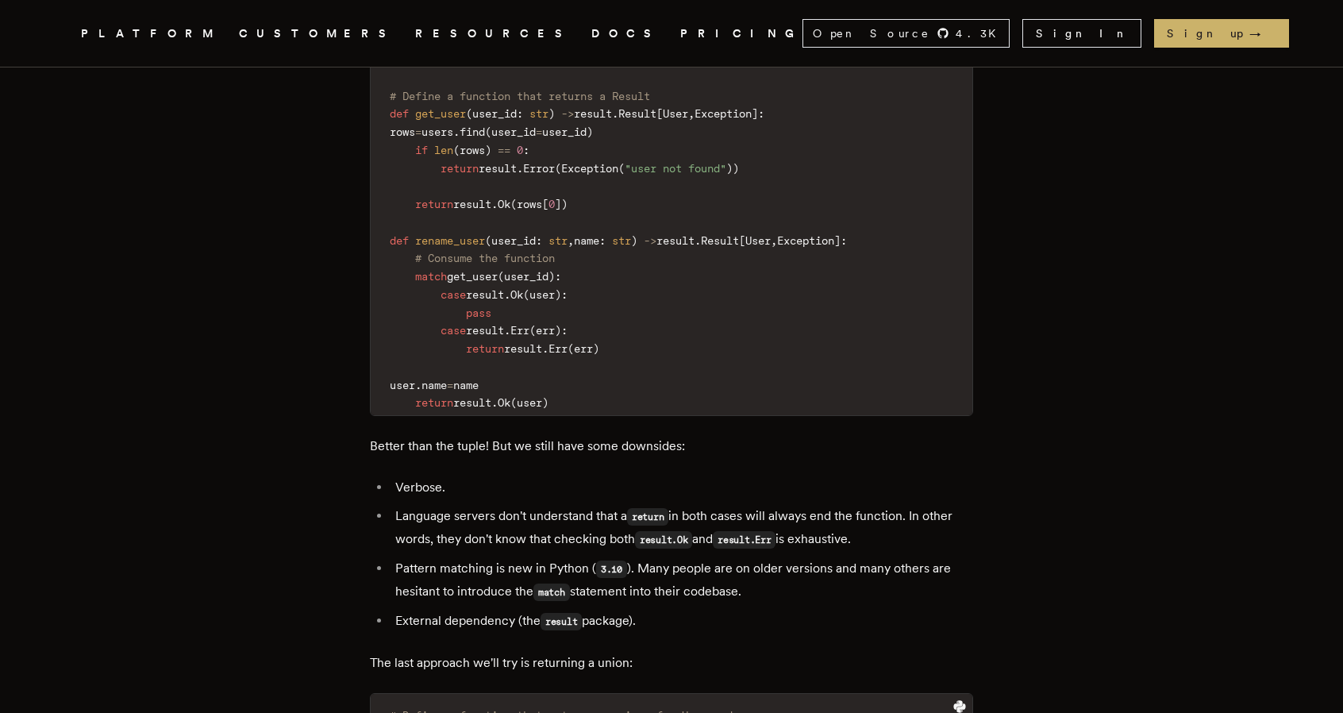
scroll to position [3970, 0]
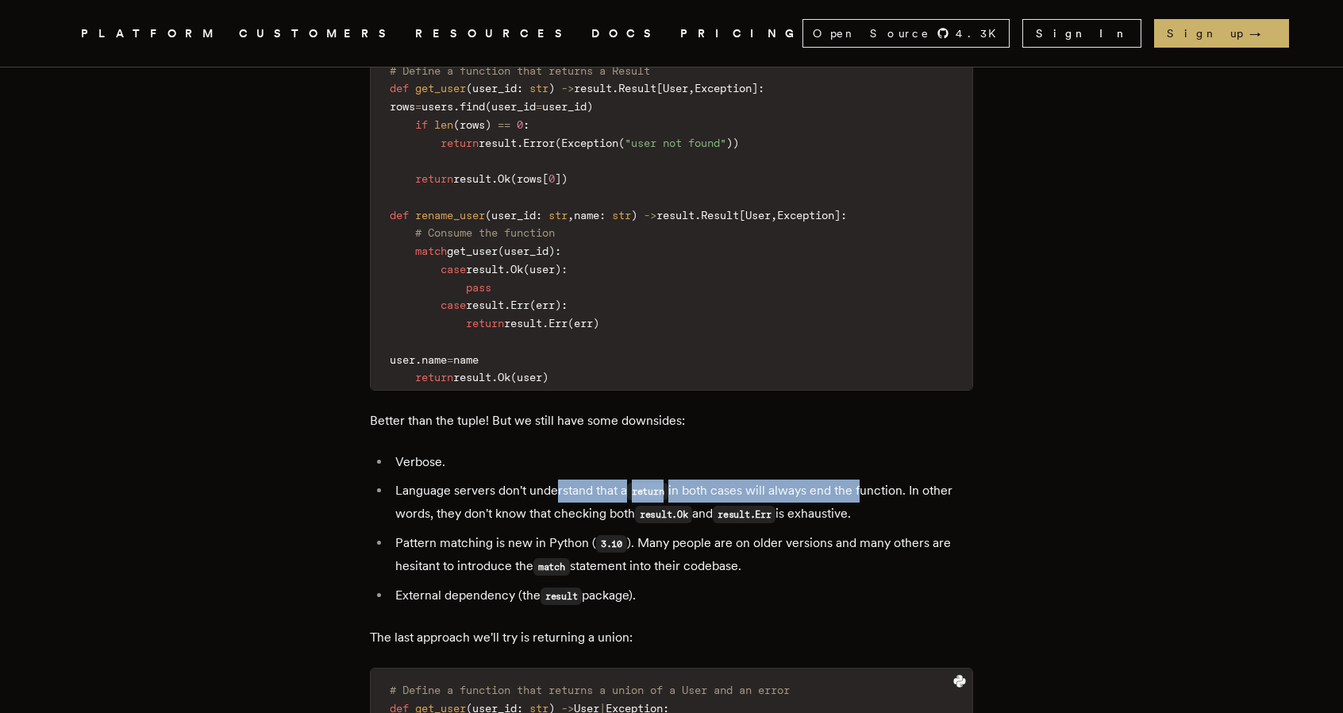
drag, startPoint x: 565, startPoint y: 423, endPoint x: 869, endPoint y: 419, distance: 303.3
click at [869, 480] on li "Language servers don't understand that a return in both cases will always end t…" at bounding box center [682, 503] width 583 height 46
drag, startPoint x: 491, startPoint y: 447, endPoint x: 638, endPoint y: 453, distance: 147.8
click at [638, 480] on li "Language servers don't understand that a return in both cases will always end t…" at bounding box center [682, 503] width 583 height 46
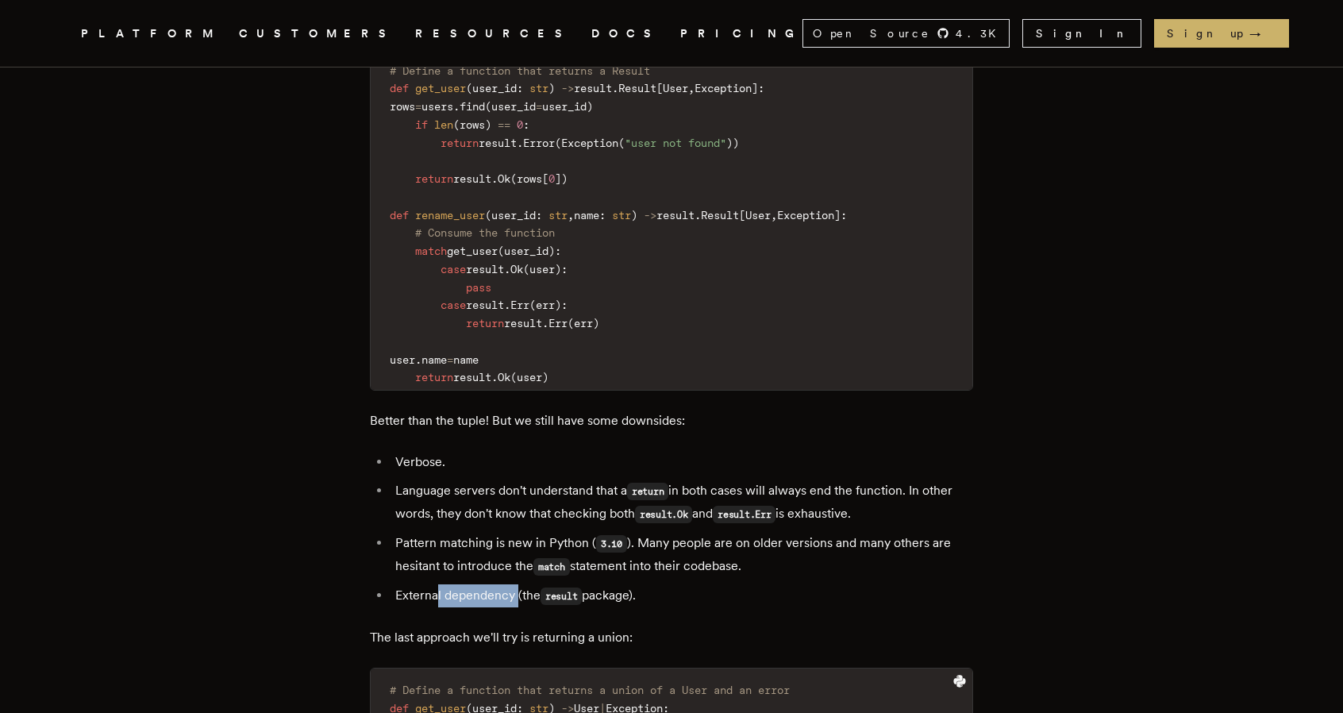
drag, startPoint x: 443, startPoint y: 533, endPoint x: 525, endPoint y: 527, distance: 82.0
click at [525, 584] on li "External dependency (the result package)." at bounding box center [682, 595] width 583 height 23
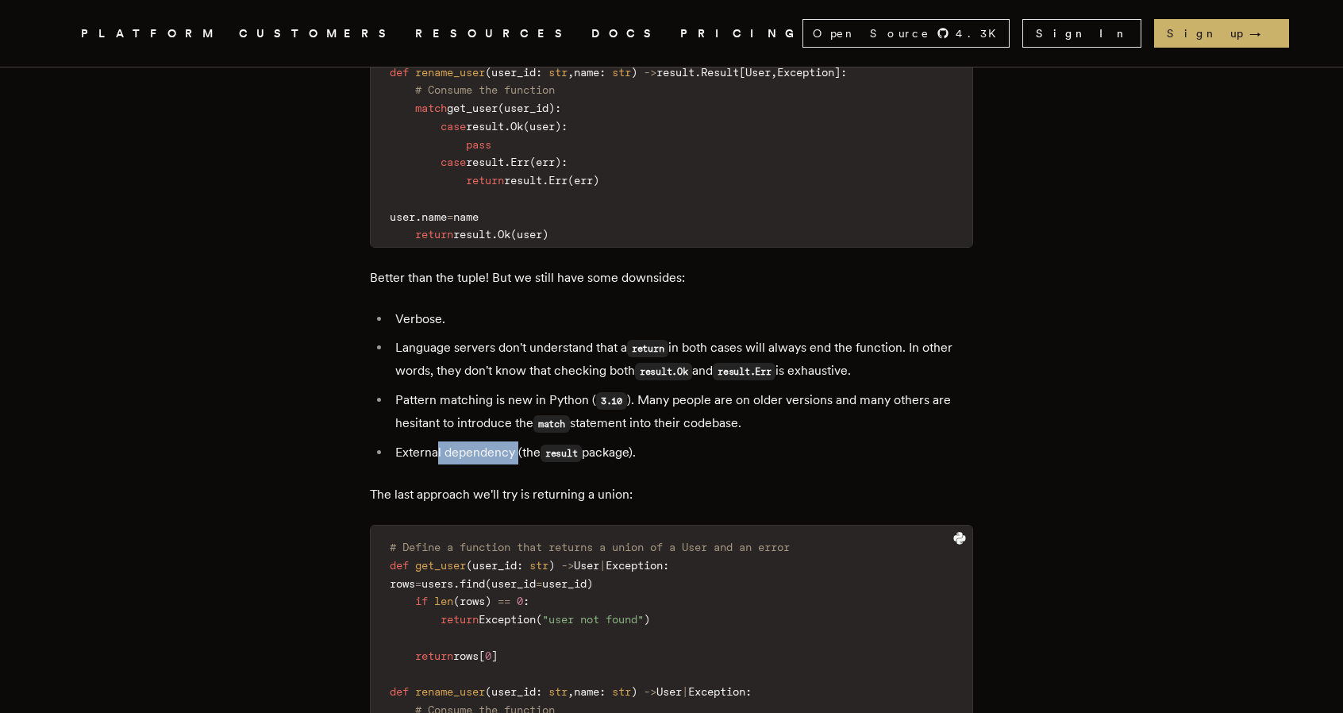
scroll to position [4129, 0]
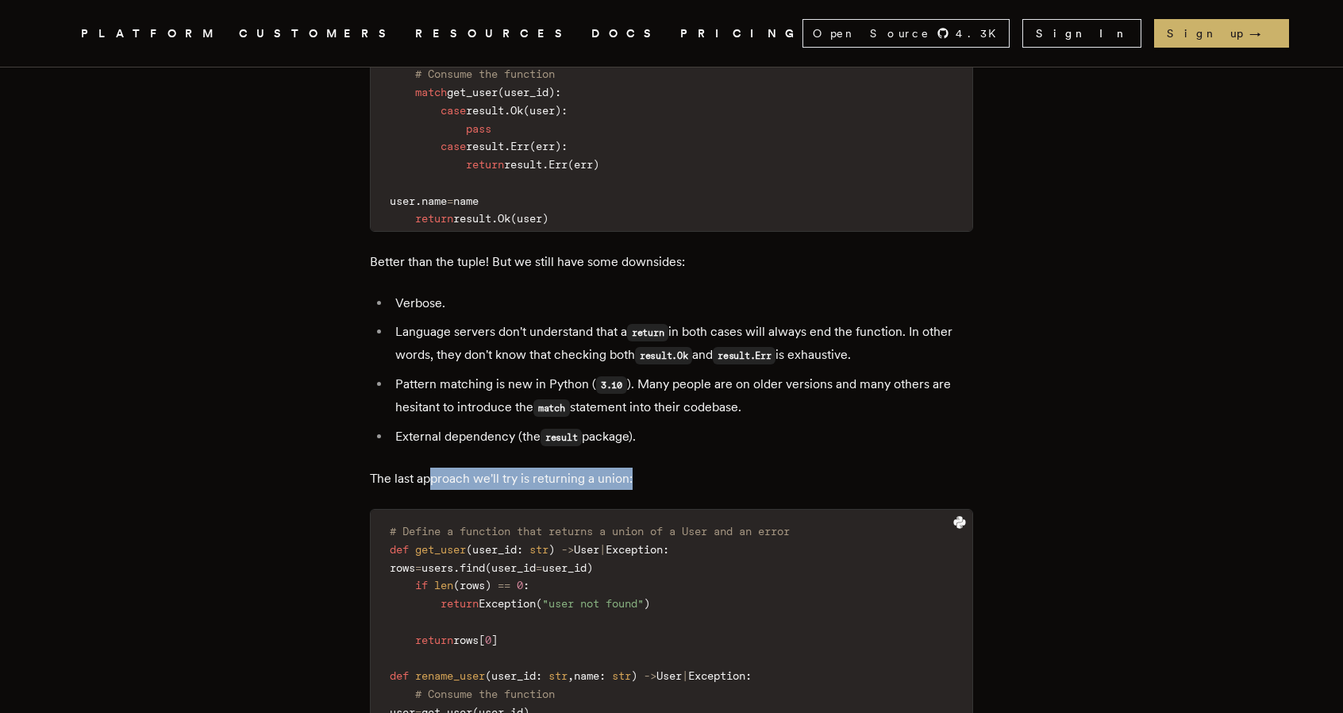
drag, startPoint x: 434, startPoint y: 407, endPoint x: 670, endPoint y: 412, distance: 236.7
click at [670, 468] on p "The last approach we'll try is returning a union:" at bounding box center [671, 479] width 603 height 22
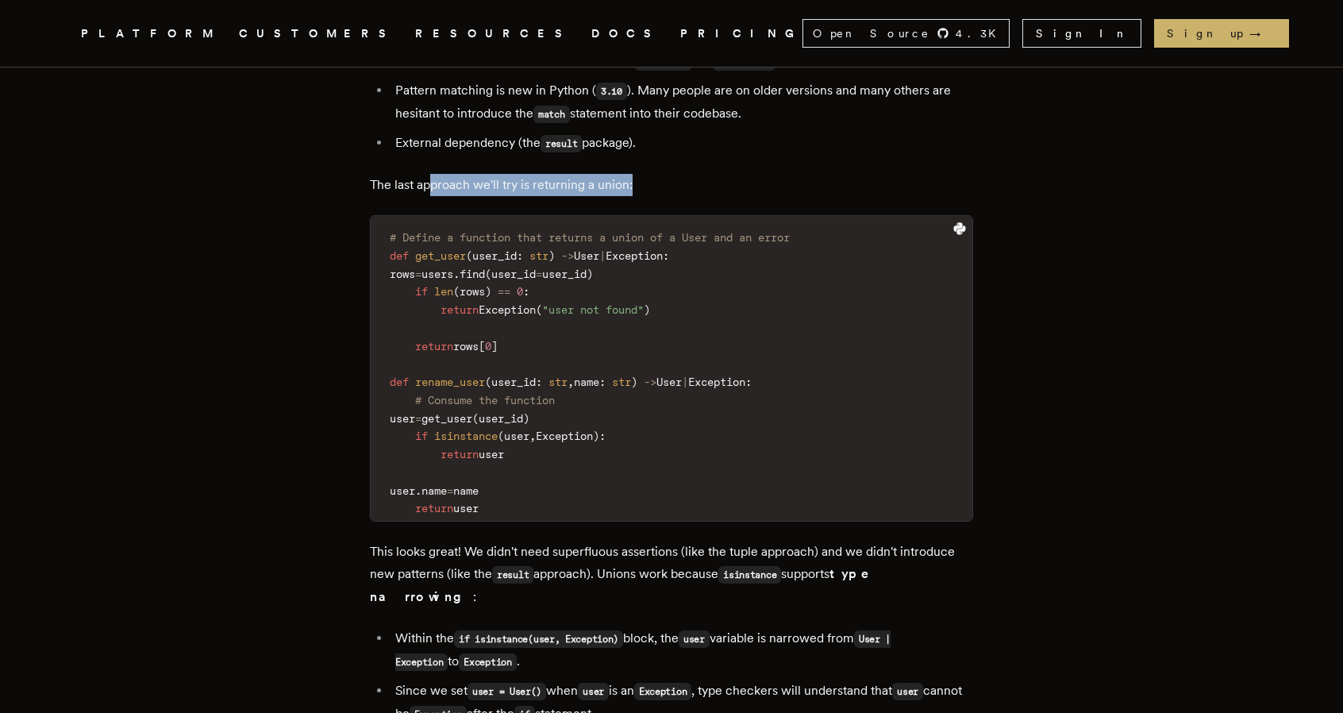
scroll to position [4447, 0]
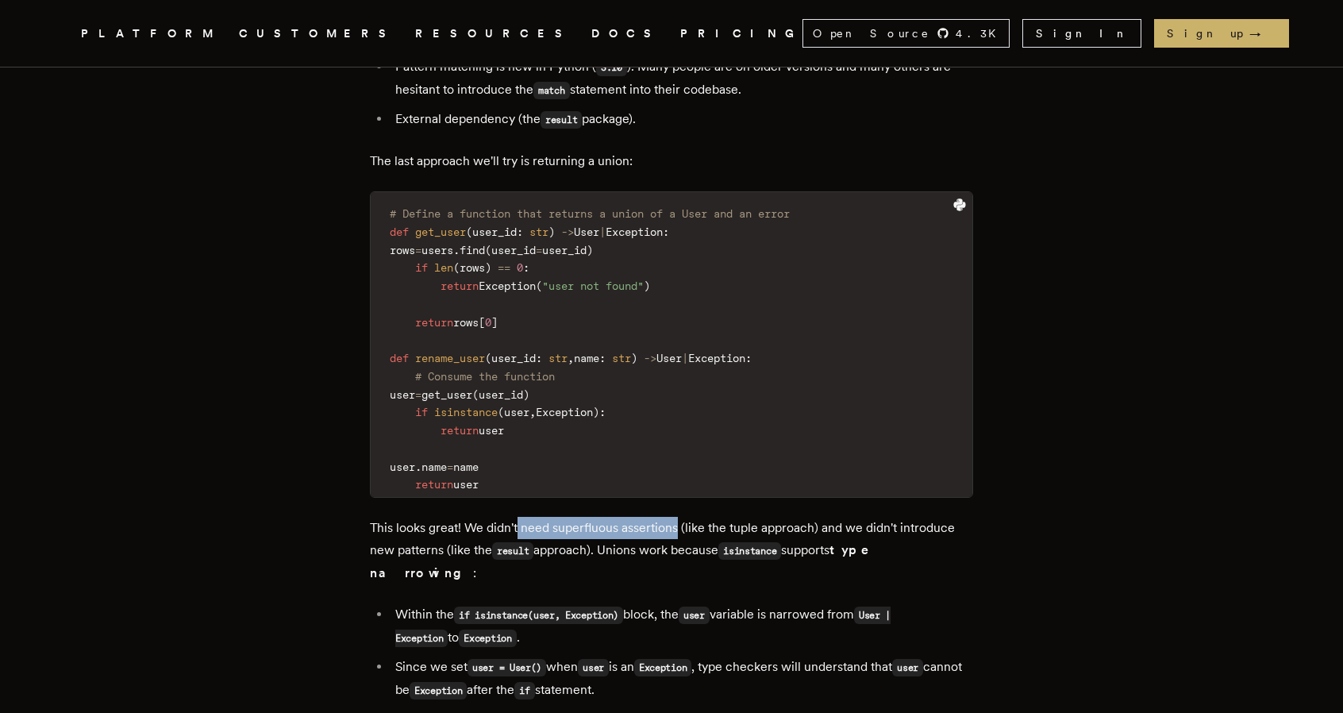
drag, startPoint x: 523, startPoint y: 458, endPoint x: 683, endPoint y: 461, distance: 159.6
click at [683, 517] on p "This looks great! We didn't need superfluous assertions (like the tuple approac…" at bounding box center [671, 550] width 603 height 67
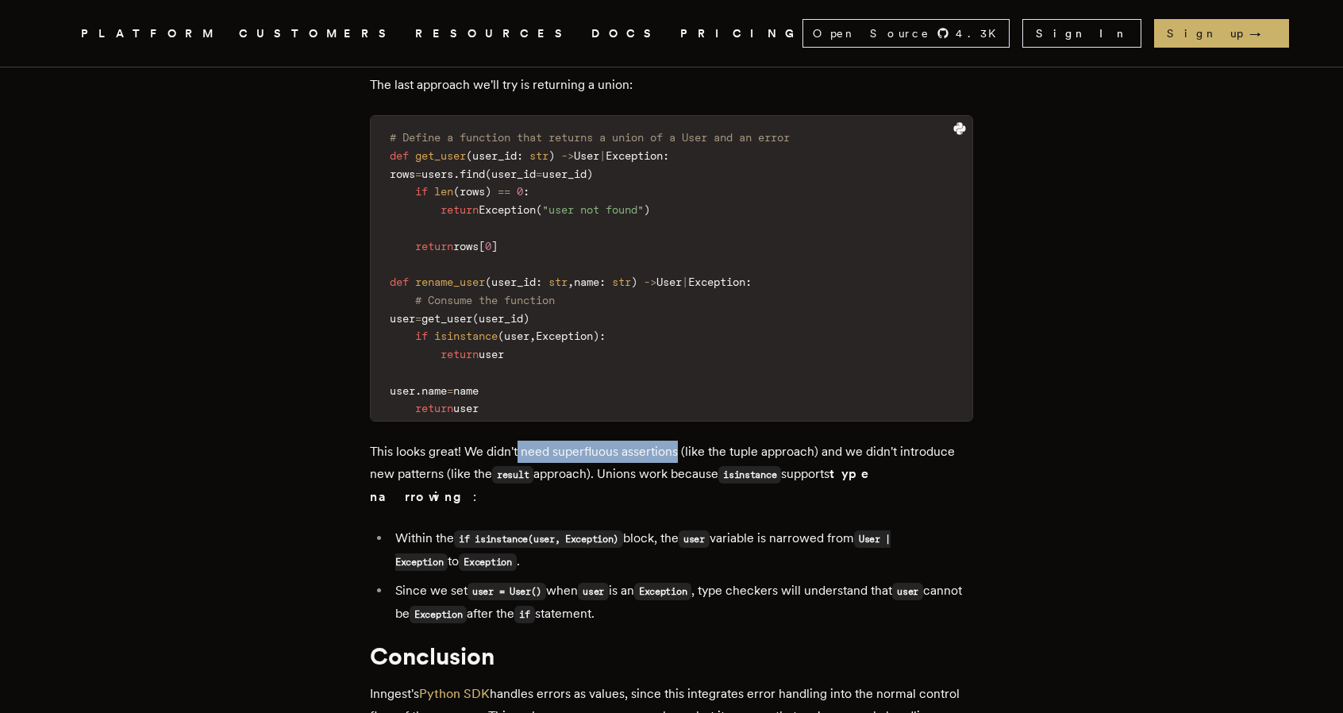
scroll to position [4526, 0]
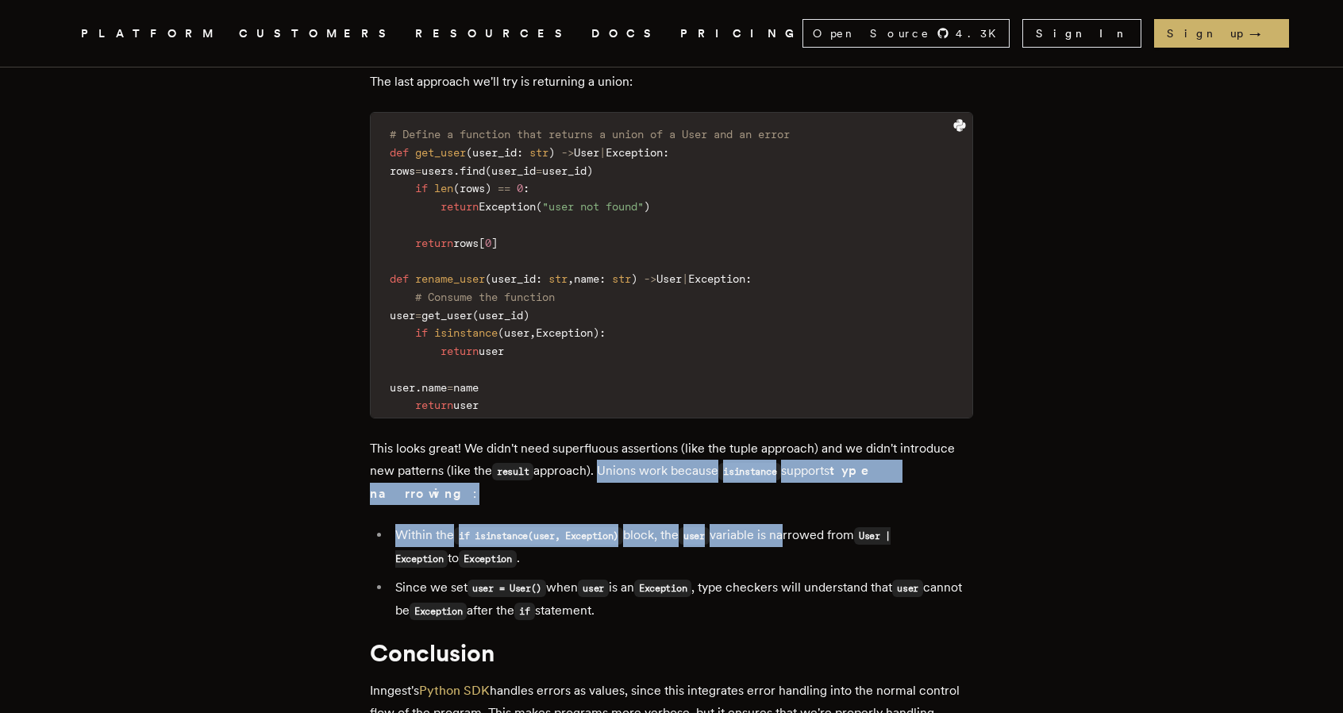
drag, startPoint x: 605, startPoint y: 406, endPoint x: 800, endPoint y: 439, distance: 197.4
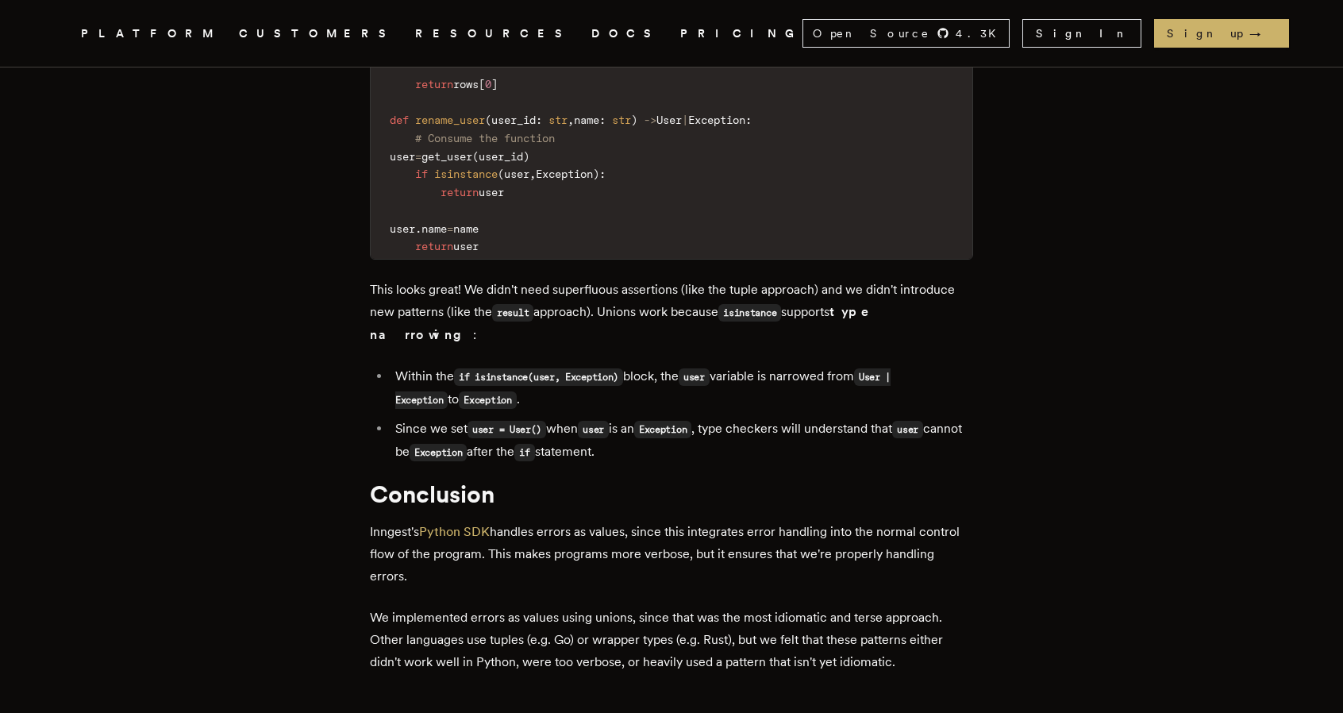
click at [681, 607] on p "We implemented errors as values using unions, since that was the most idiomatic…" at bounding box center [671, 640] width 603 height 67
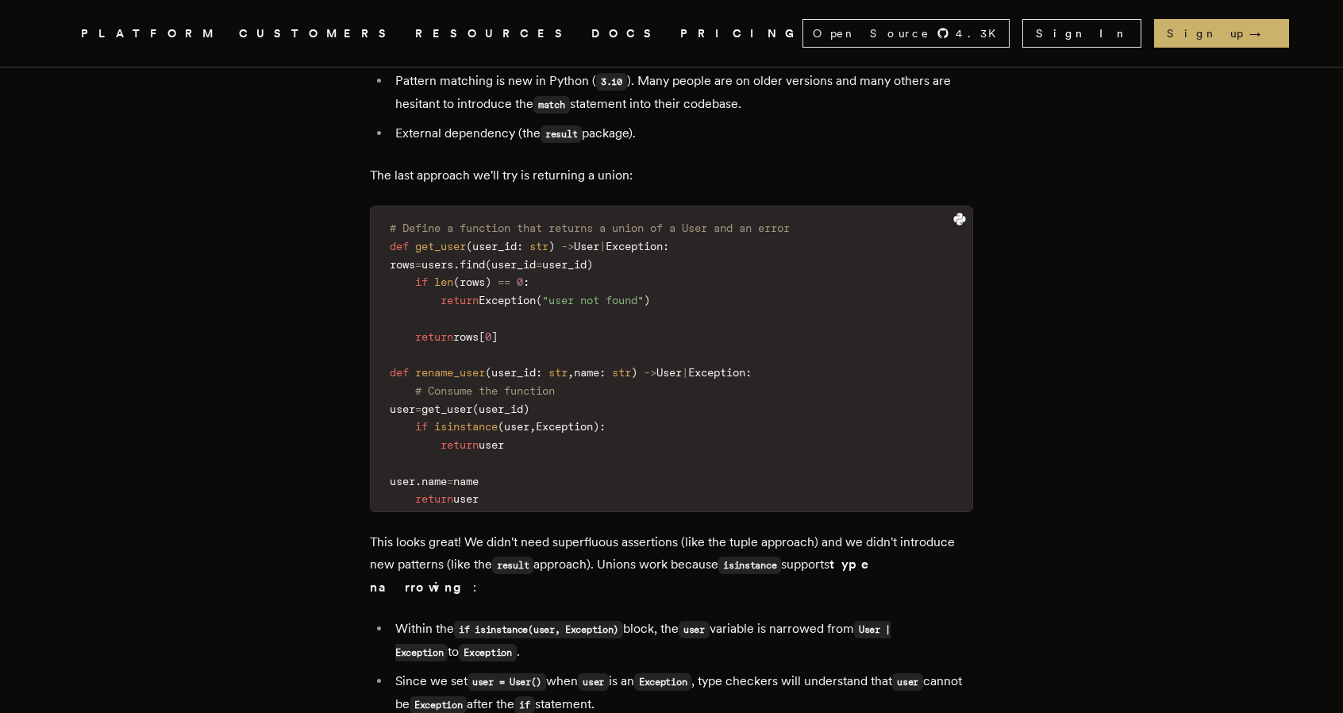
scroll to position [4458, 0]
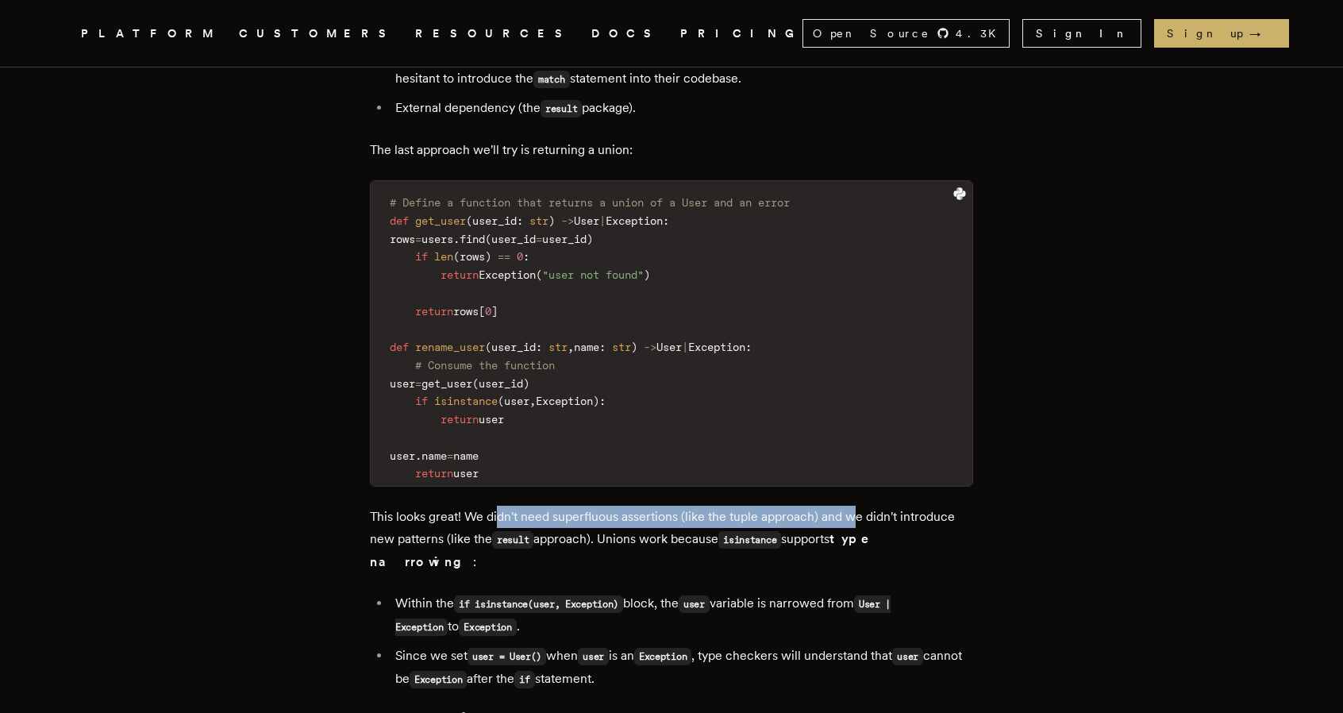
drag, startPoint x: 505, startPoint y: 445, endPoint x: 858, endPoint y: 440, distance: 352.6
click at [858, 506] on p "This looks great! We didn't need superfluous assertions (like the tuple approac…" at bounding box center [671, 539] width 603 height 67
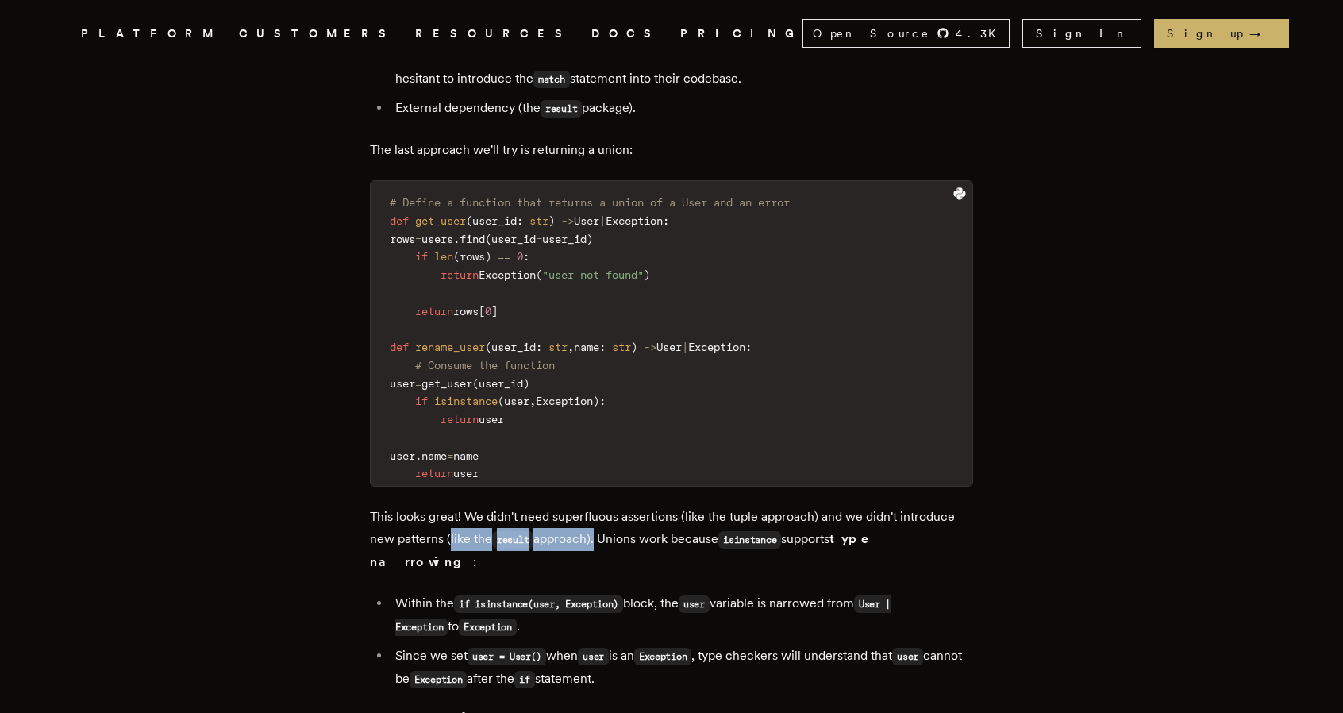
drag, startPoint x: 455, startPoint y: 471, endPoint x: 601, endPoint y: 465, distance: 146.2
click at [601, 506] on p "This looks great! We didn't need superfluous assertions (like the tuple approac…" at bounding box center [671, 539] width 603 height 67
drag, startPoint x: 611, startPoint y: 469, endPoint x: 729, endPoint y: 474, distance: 118.4
click at [729, 506] on p "This looks great! We didn't need superfluous assertions (like the tuple approac…" at bounding box center [671, 539] width 603 height 67
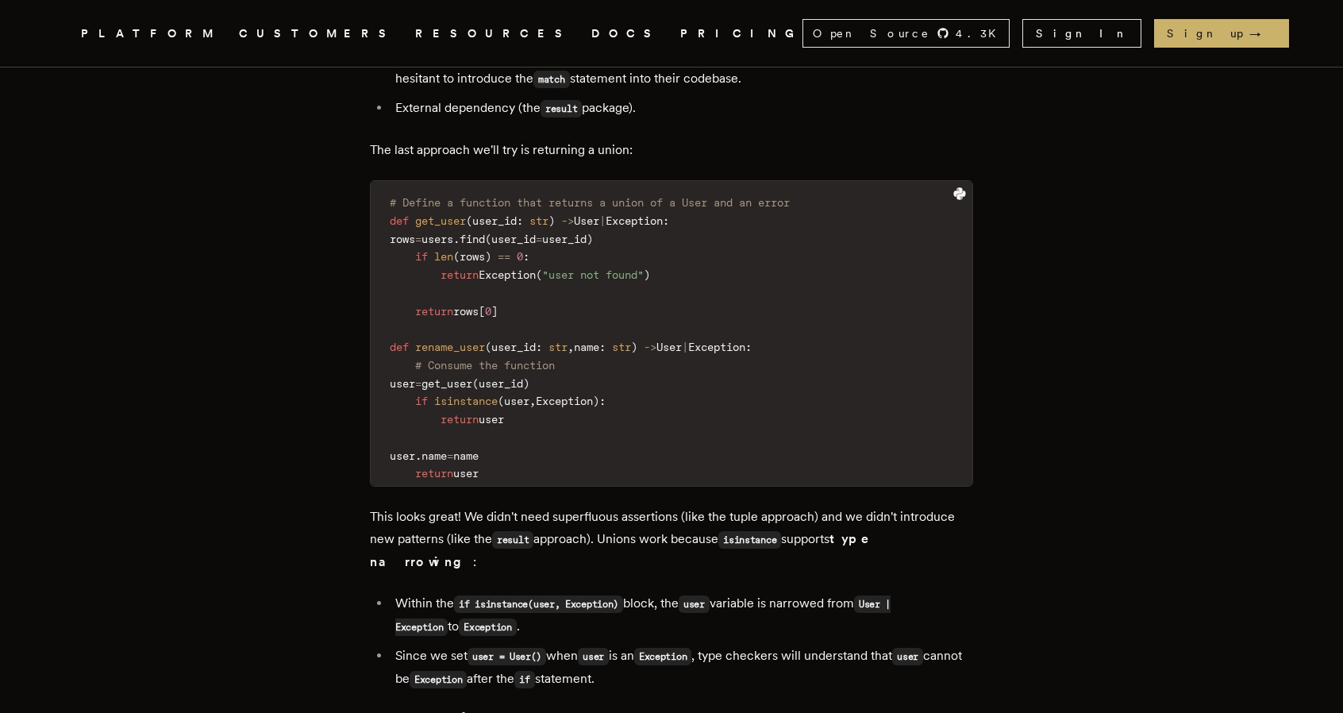
click at [729, 506] on p "This looks great! We didn't need superfluous assertions (like the tuple approac…" at bounding box center [671, 539] width 603 height 67
drag, startPoint x: 738, startPoint y: 474, endPoint x: 793, endPoint y: 471, distance: 54.9
click at [781, 531] on code "isinstance" at bounding box center [750, 539] width 63 height 17
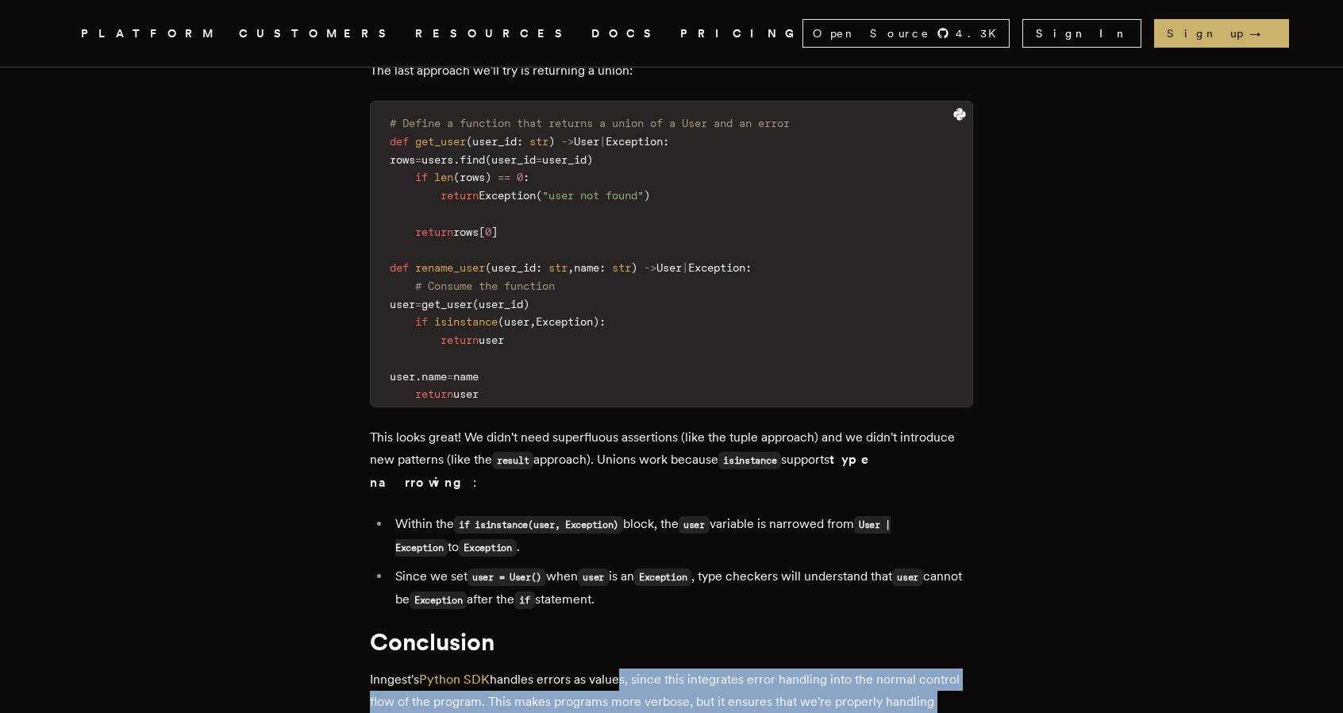
drag, startPoint x: 626, startPoint y: 596, endPoint x: 858, endPoint y: 661, distance: 240.8
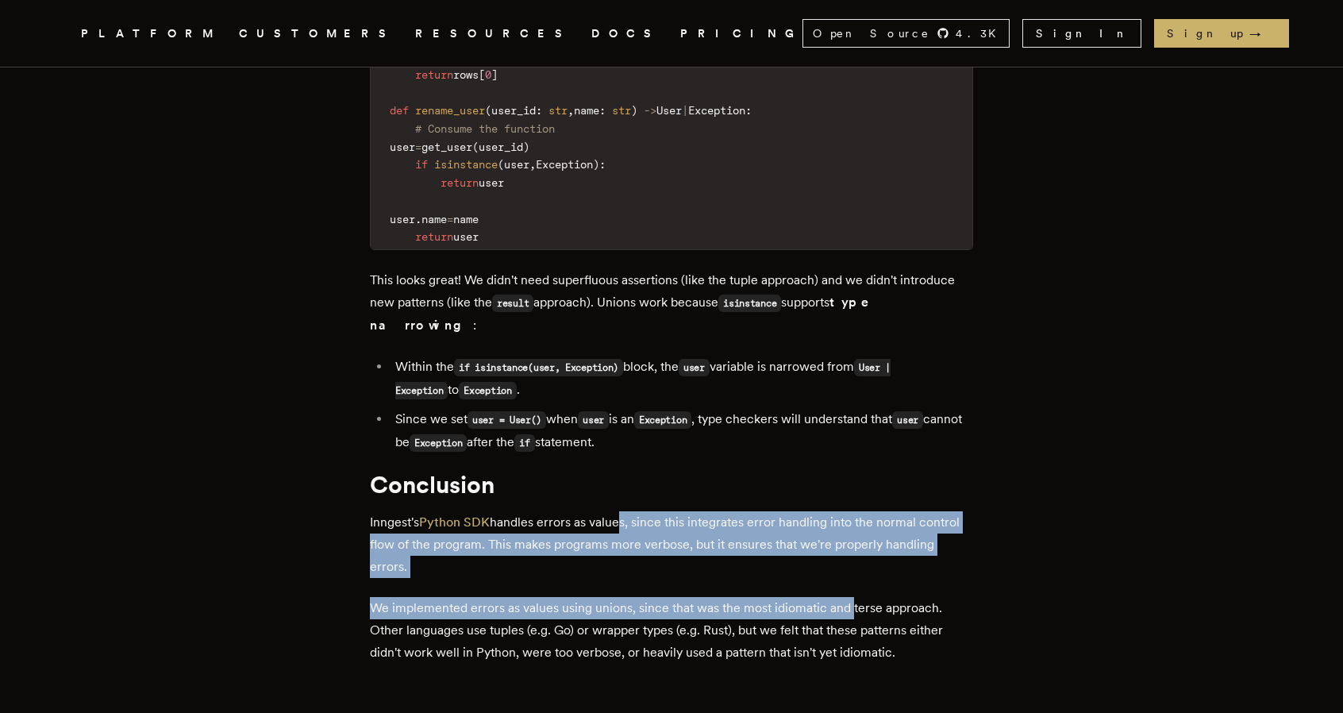
scroll to position [4696, 0]
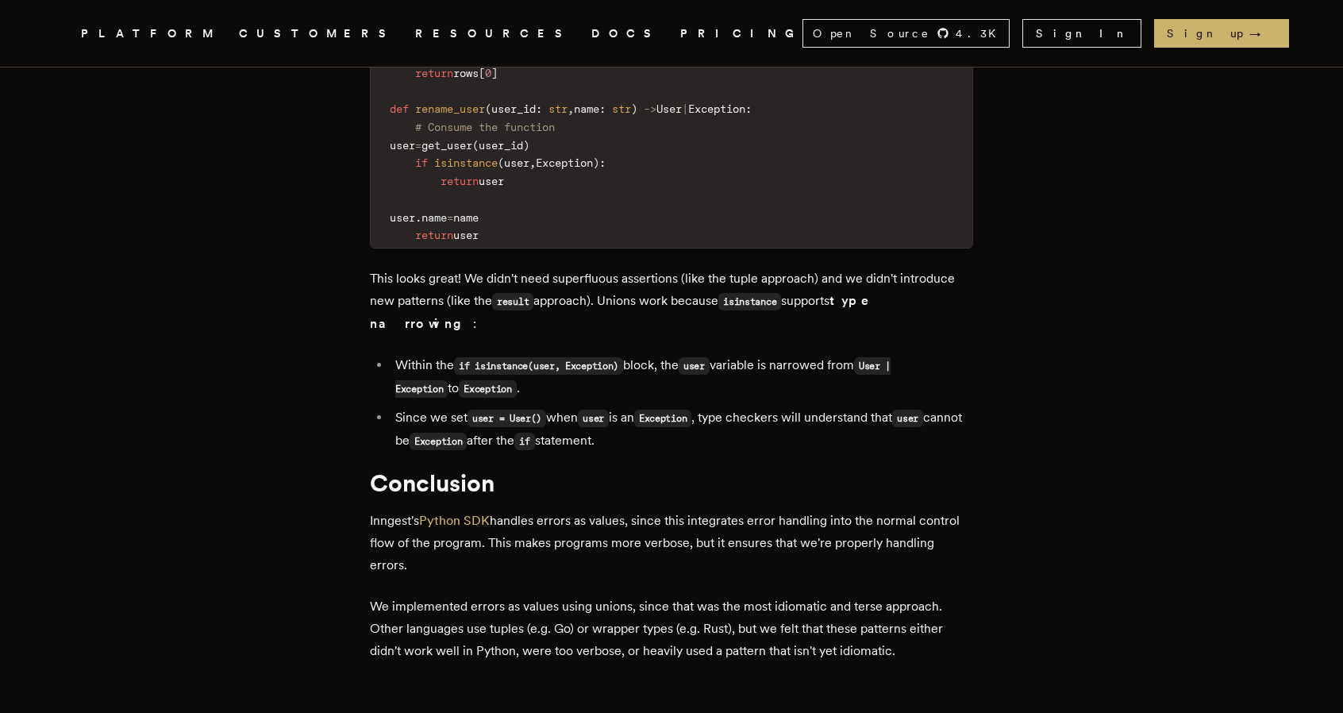
click at [777, 596] on p "We implemented errors as values using unions, since that was the most idiomatic…" at bounding box center [671, 629] width 603 height 67
